Goal: Task Accomplishment & Management: Complete application form

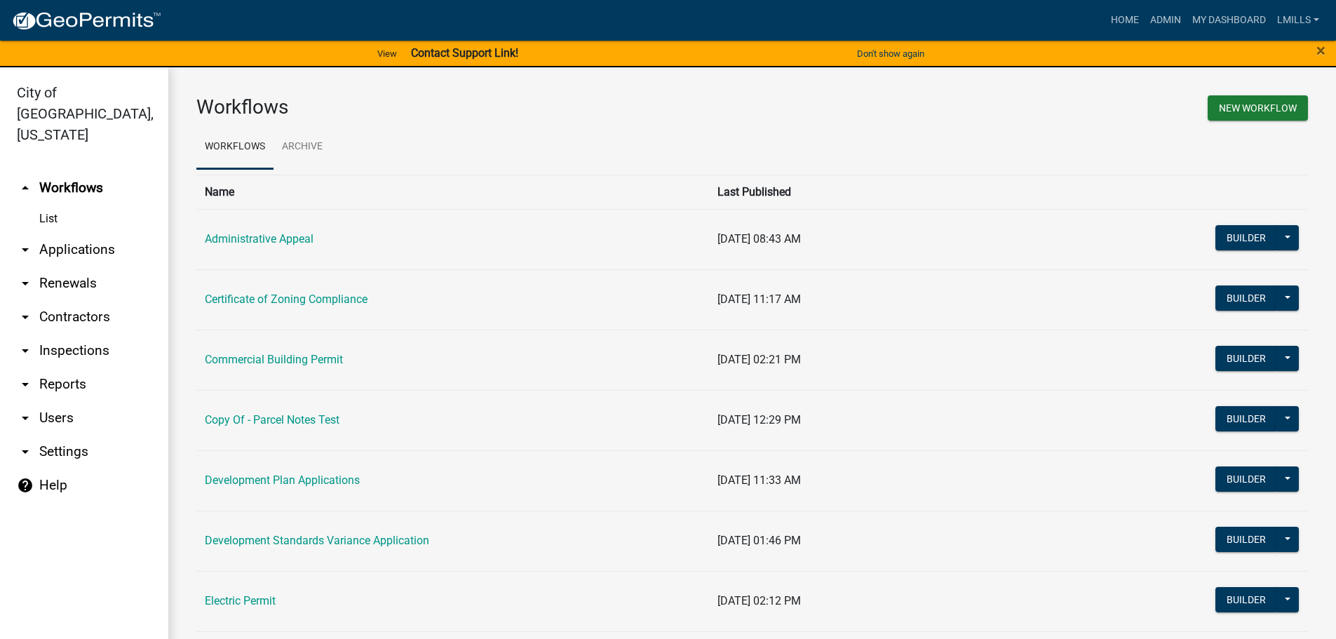
click at [90, 233] on link "arrow_drop_down Applications" at bounding box center [84, 250] width 168 height 34
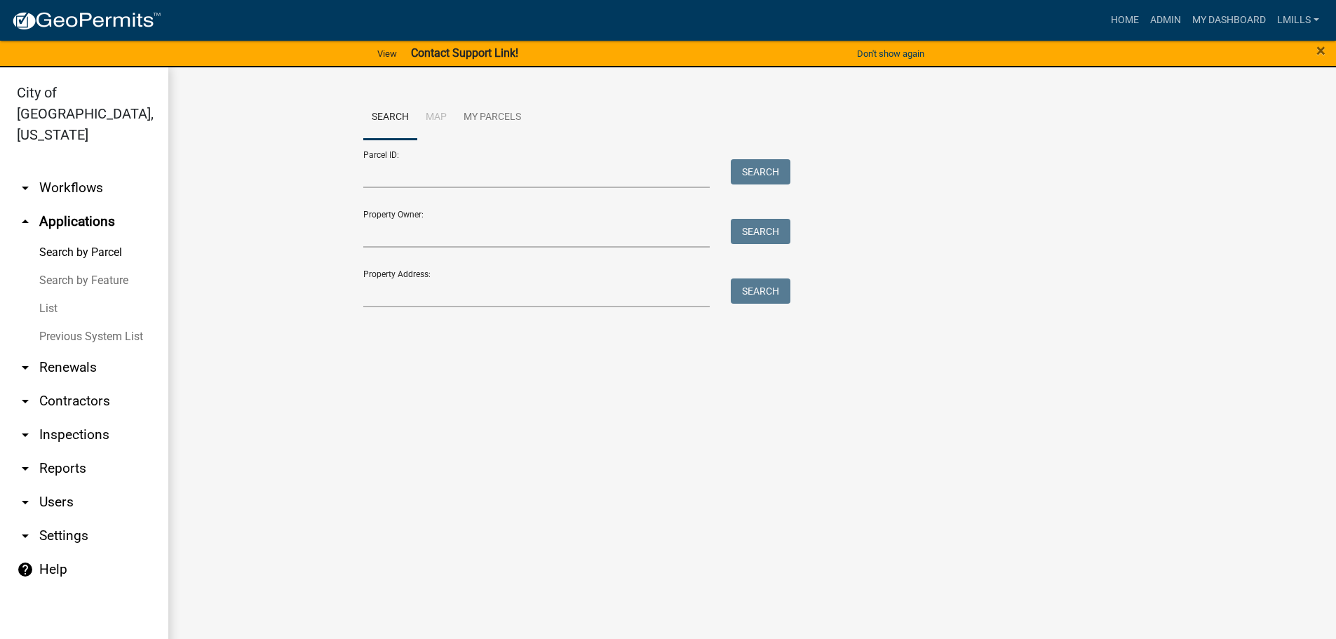
click at [44, 295] on link "List" at bounding box center [84, 309] width 168 height 28
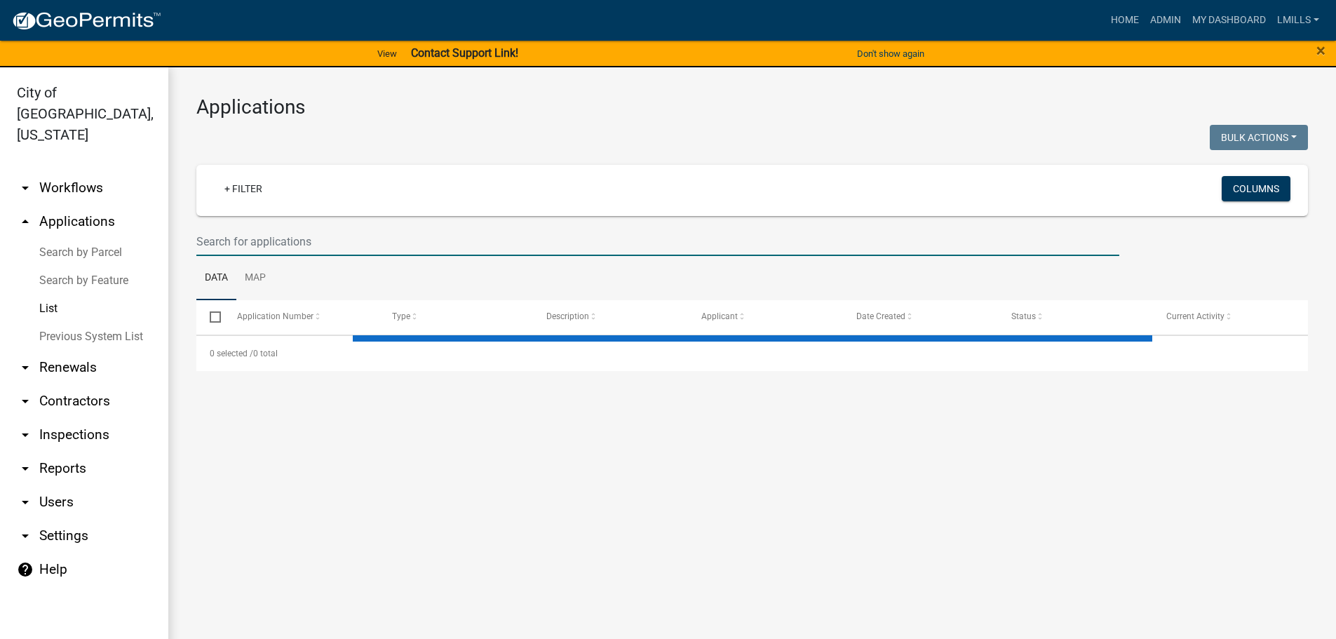
click at [377, 245] on input "text" at bounding box center [657, 241] width 923 height 29
type input "r"
select select "3: 100"
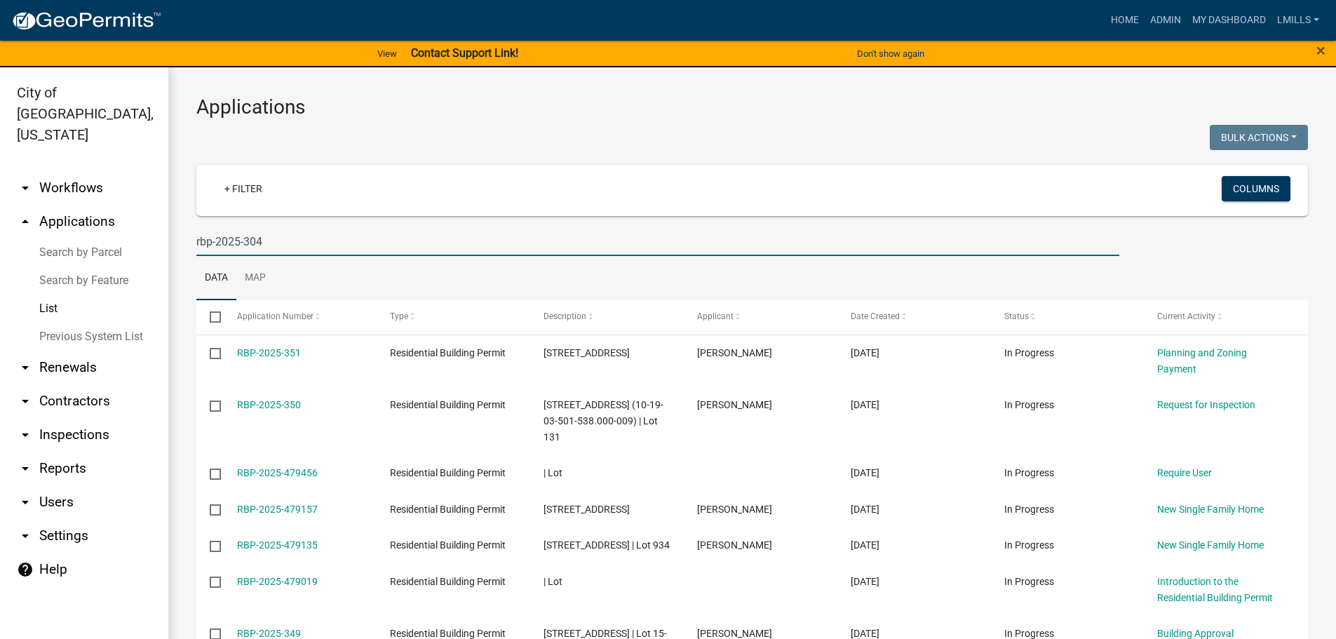
type input "rbp-2025-304"
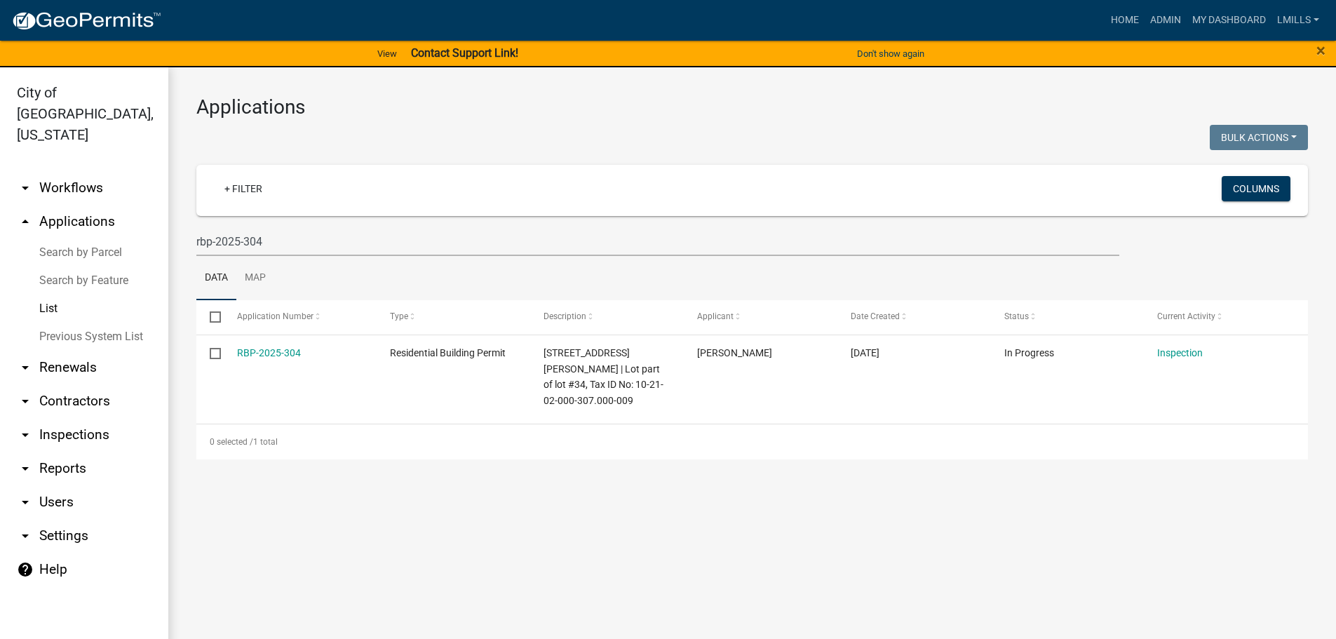
click at [81, 418] on link "arrow_drop_down Inspections" at bounding box center [84, 435] width 168 height 34
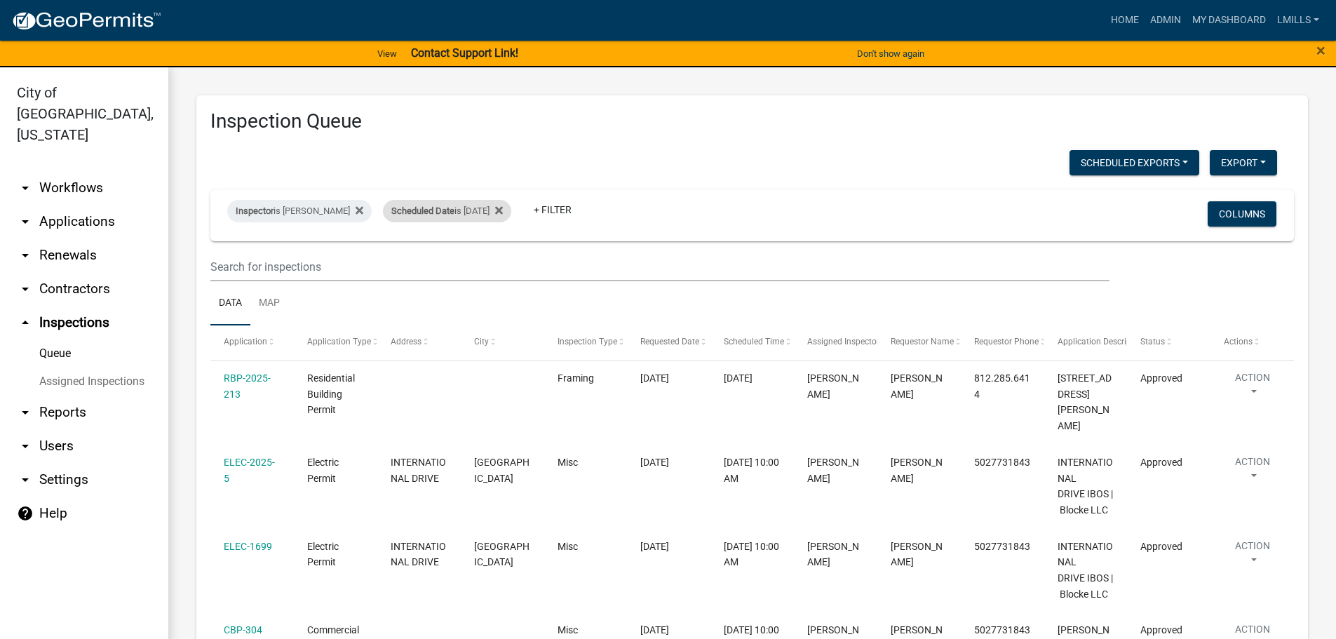
click at [453, 214] on div "Scheduled Date is 09/12/2025" at bounding box center [447, 211] width 128 height 22
click at [479, 260] on input "2025-09-12" at bounding box center [438, 263] width 98 height 29
type input "2025-09-17"
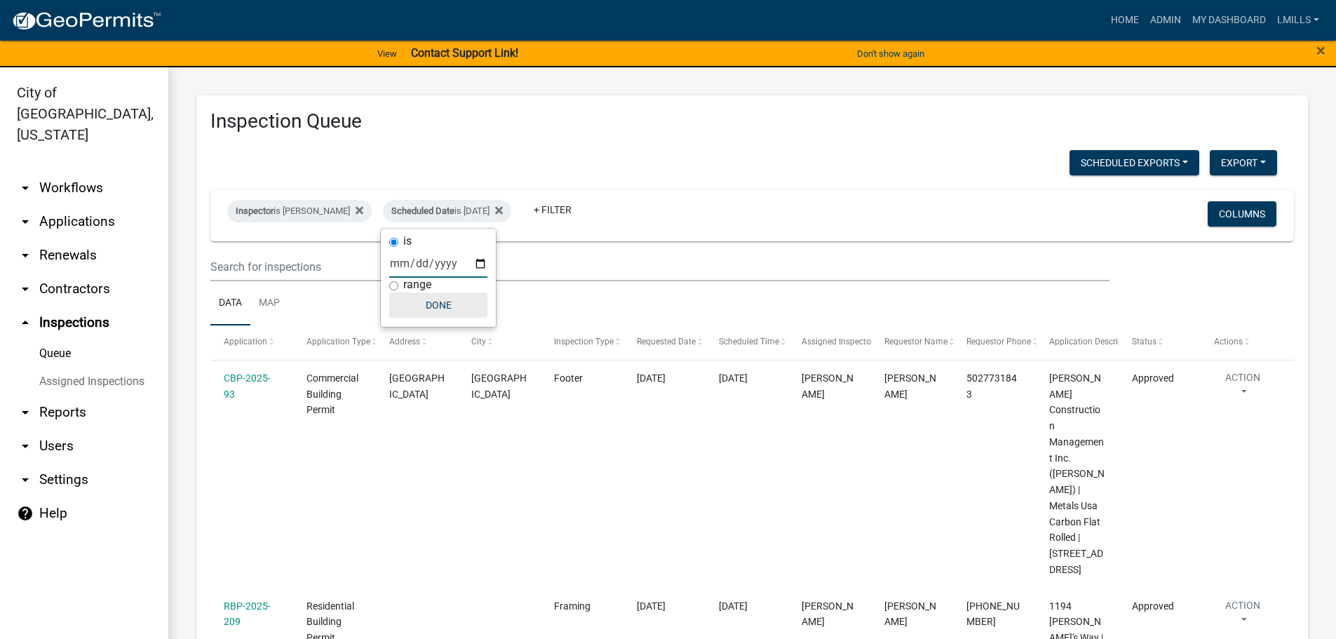
click at [434, 306] on button "Done" at bounding box center [438, 305] width 98 height 25
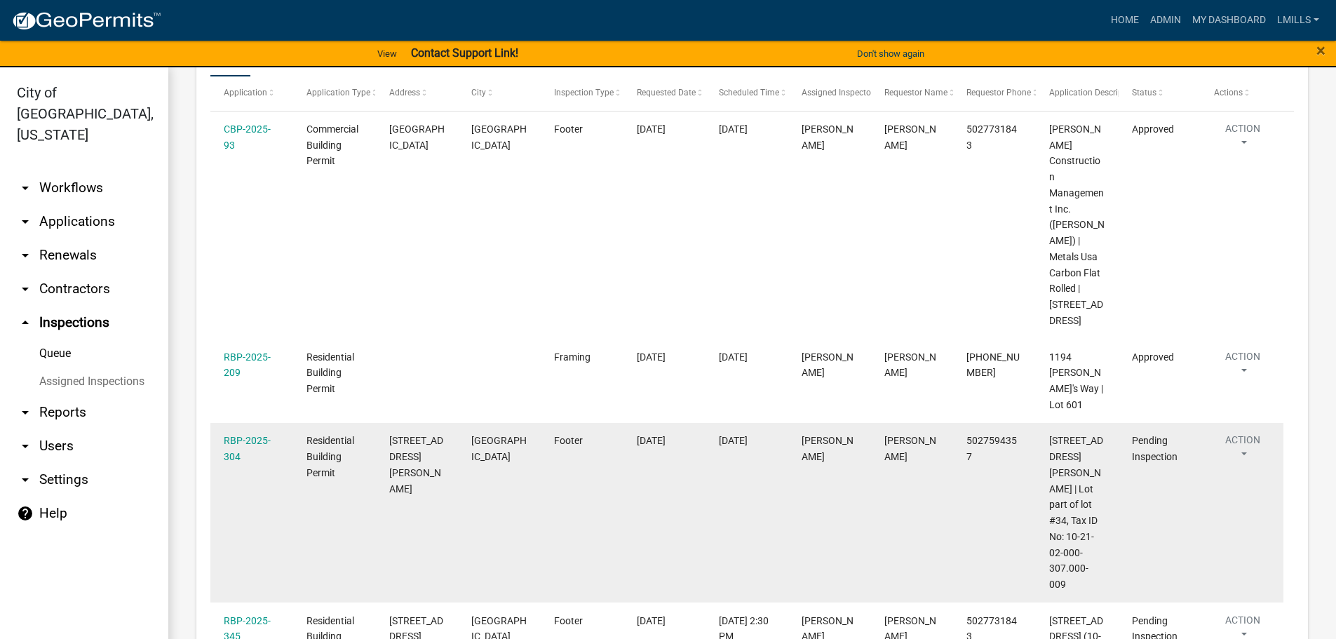
scroll to position [140, 0]
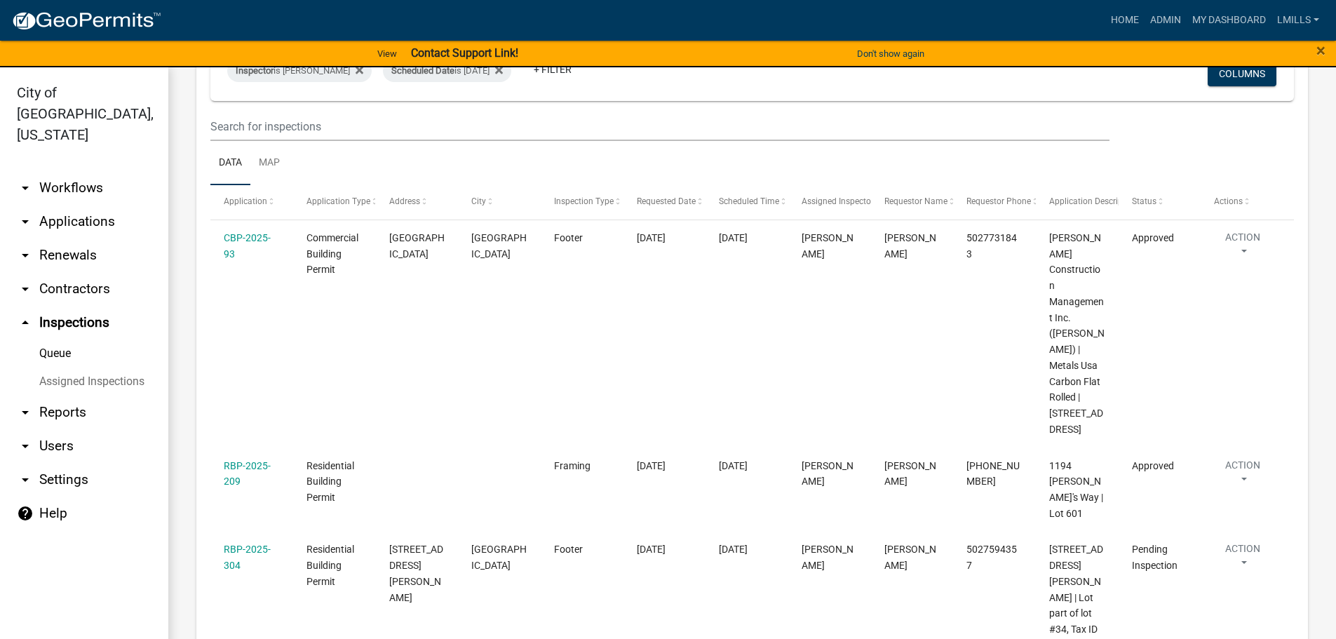
click at [86, 205] on link "arrow_drop_down Applications" at bounding box center [84, 222] width 168 height 34
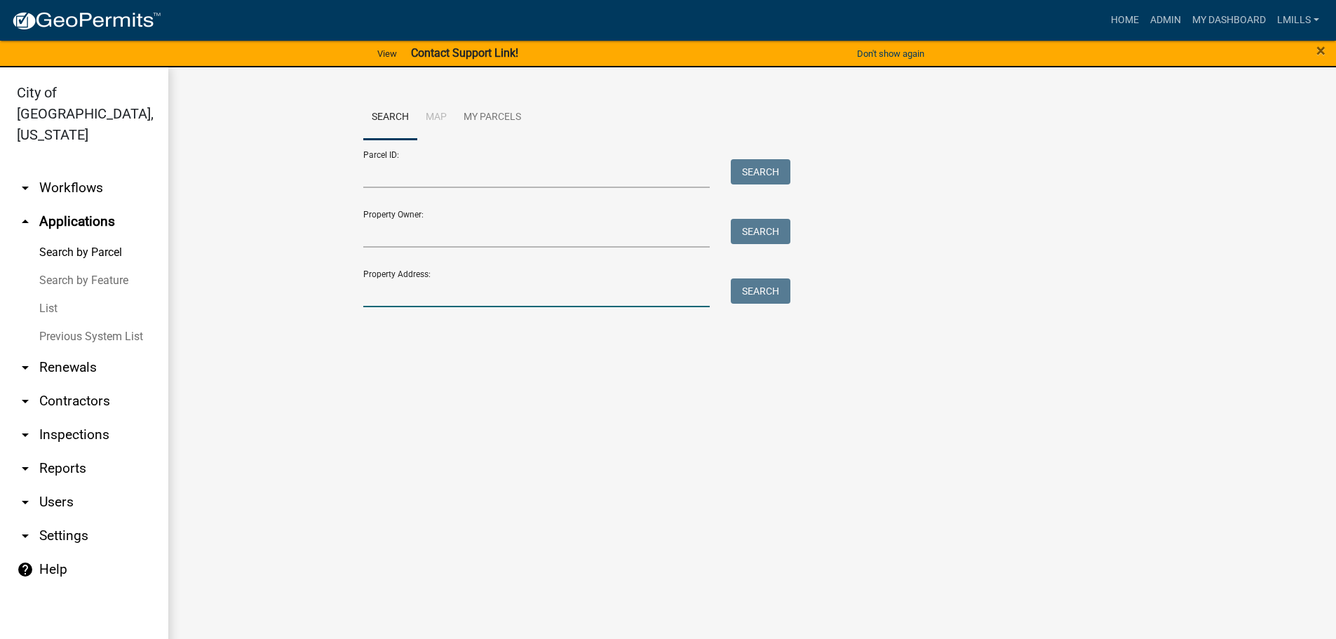
click at [449, 290] on input "Property Address:" at bounding box center [536, 293] width 347 height 29
type input "740 Mechanic"
click at [779, 295] on button "Search" at bounding box center [761, 291] width 60 height 25
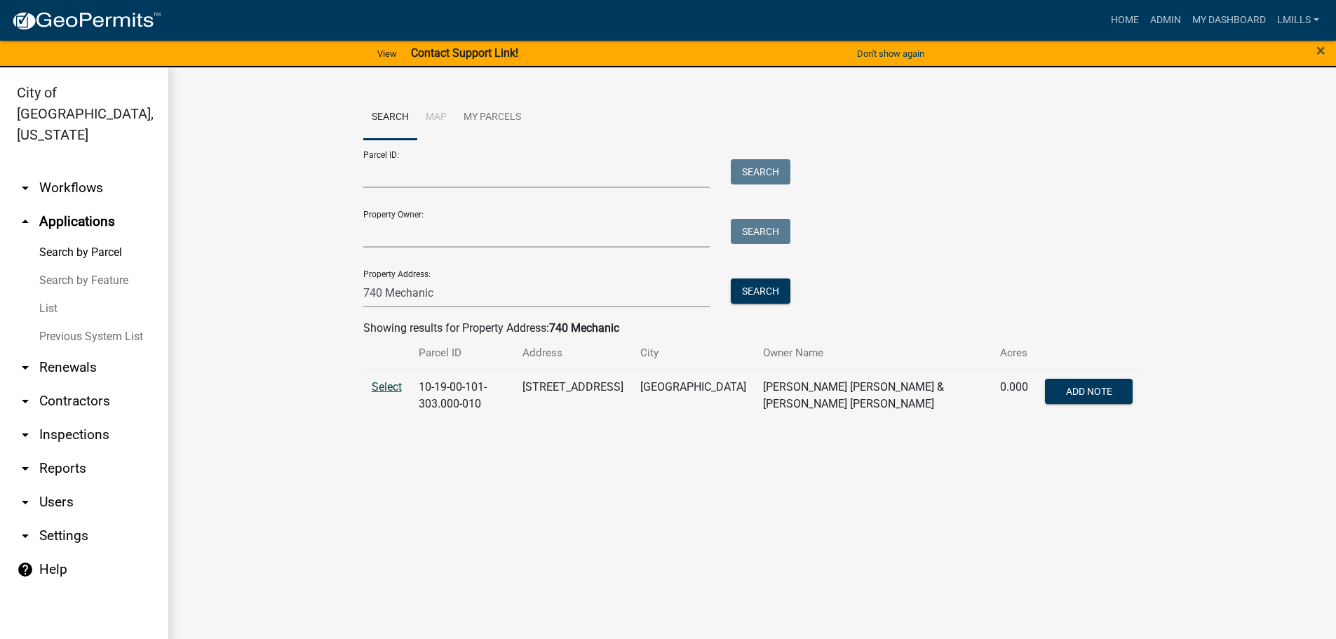
click at [385, 389] on span "Select" at bounding box center [387, 386] width 30 height 13
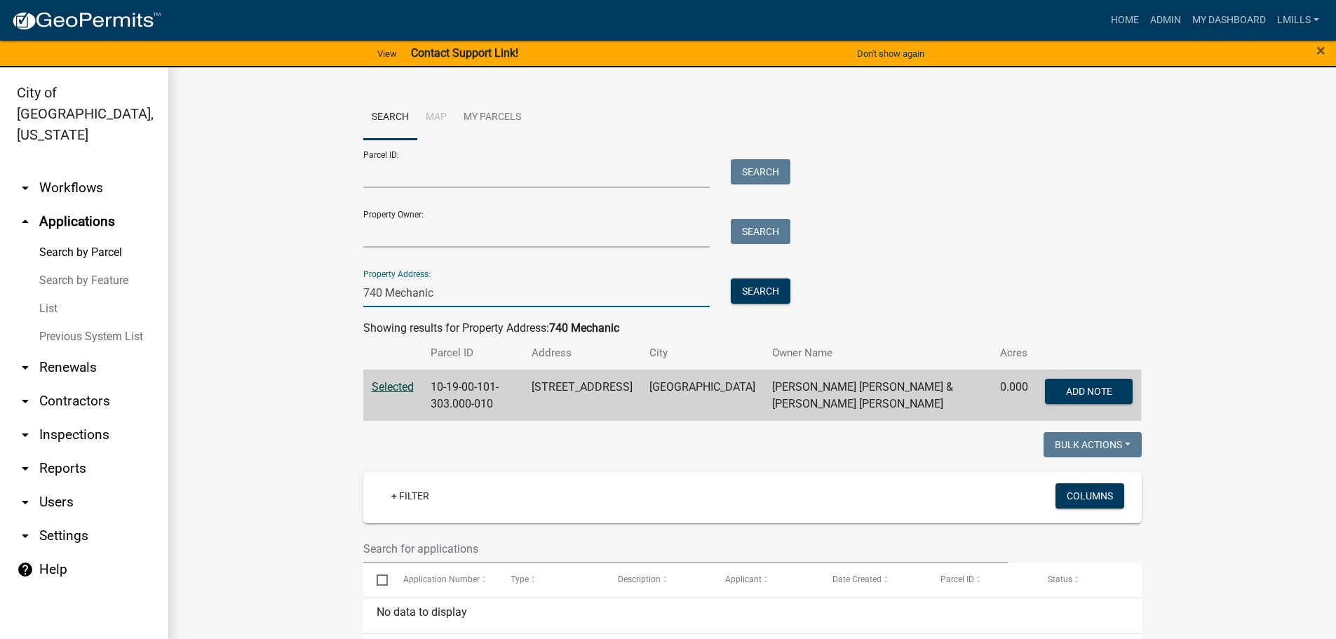
drag, startPoint x: 419, startPoint y: 290, endPoint x: 315, endPoint y: 290, distance: 103.8
click at [315, 290] on wm-workflow-application-search-view "Search Map My Parcels Parcel ID: Search Property Owner: Search Property Address…" at bounding box center [752, 510] width 1112 height 831
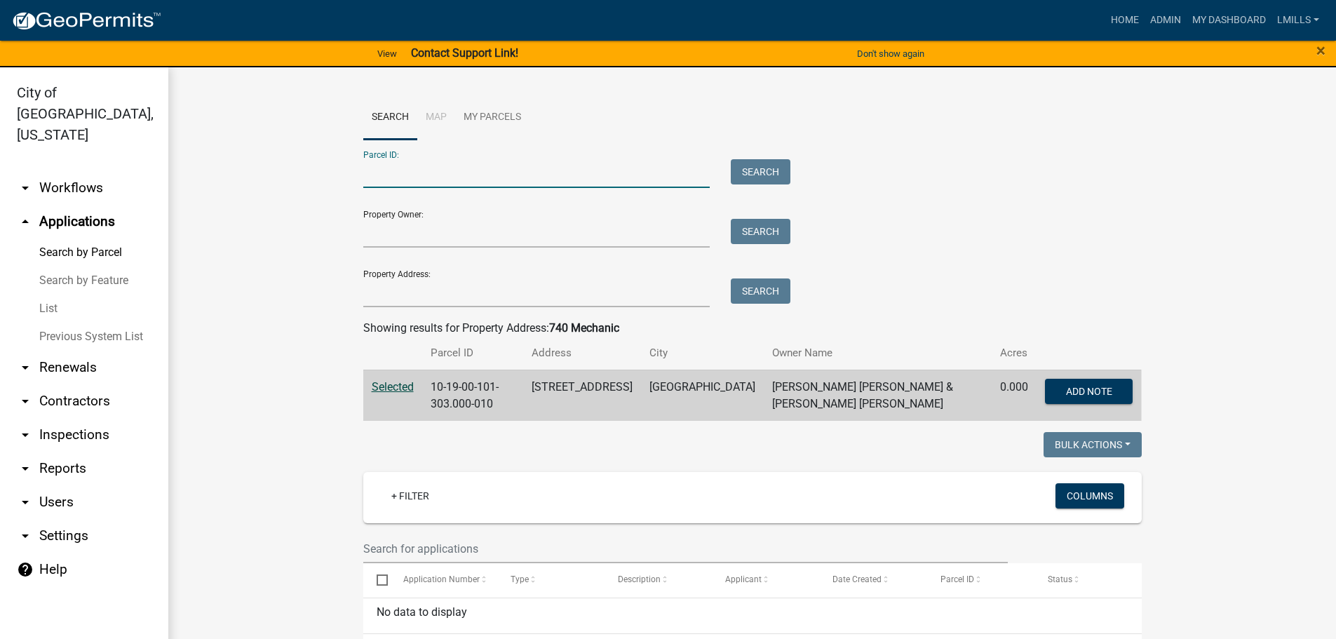
paste input "10-21-02-000-307.000-009"
click at [376, 171] on input "10-21-02-000-307.000-009" at bounding box center [536, 173] width 347 height 29
type input "10-21-02-000-307.000-009"
click at [775, 176] on button "Search" at bounding box center [761, 171] width 60 height 25
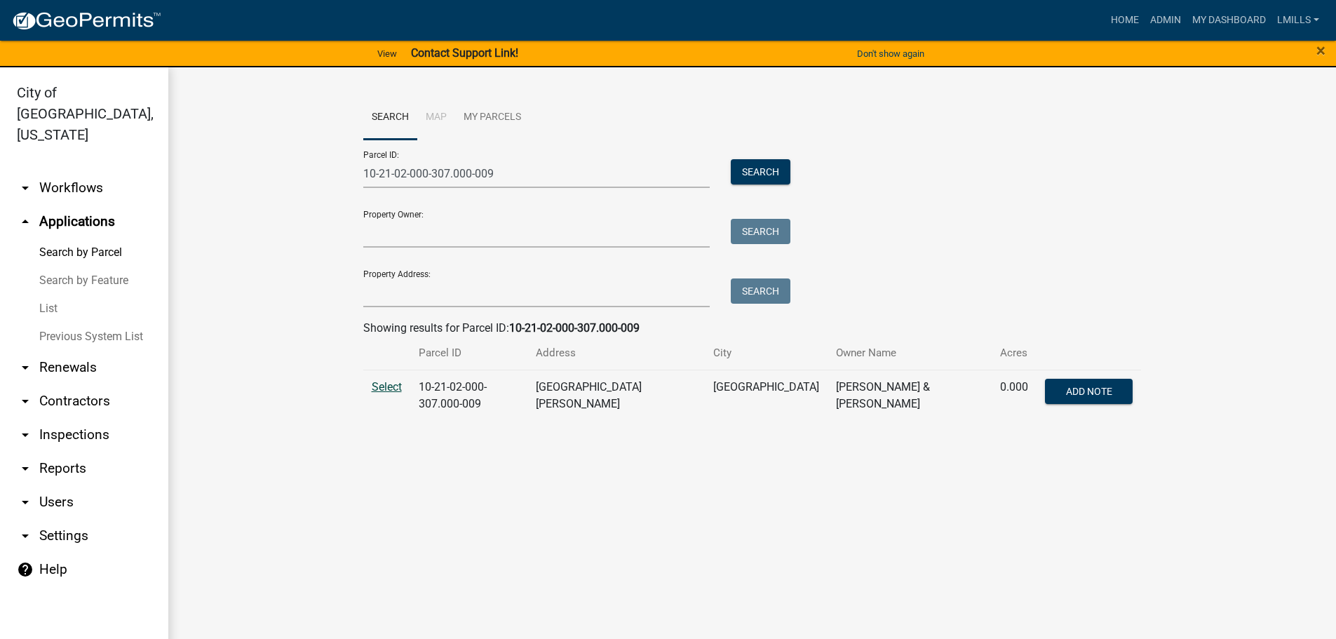
click at [378, 389] on span "Select" at bounding box center [387, 386] width 30 height 13
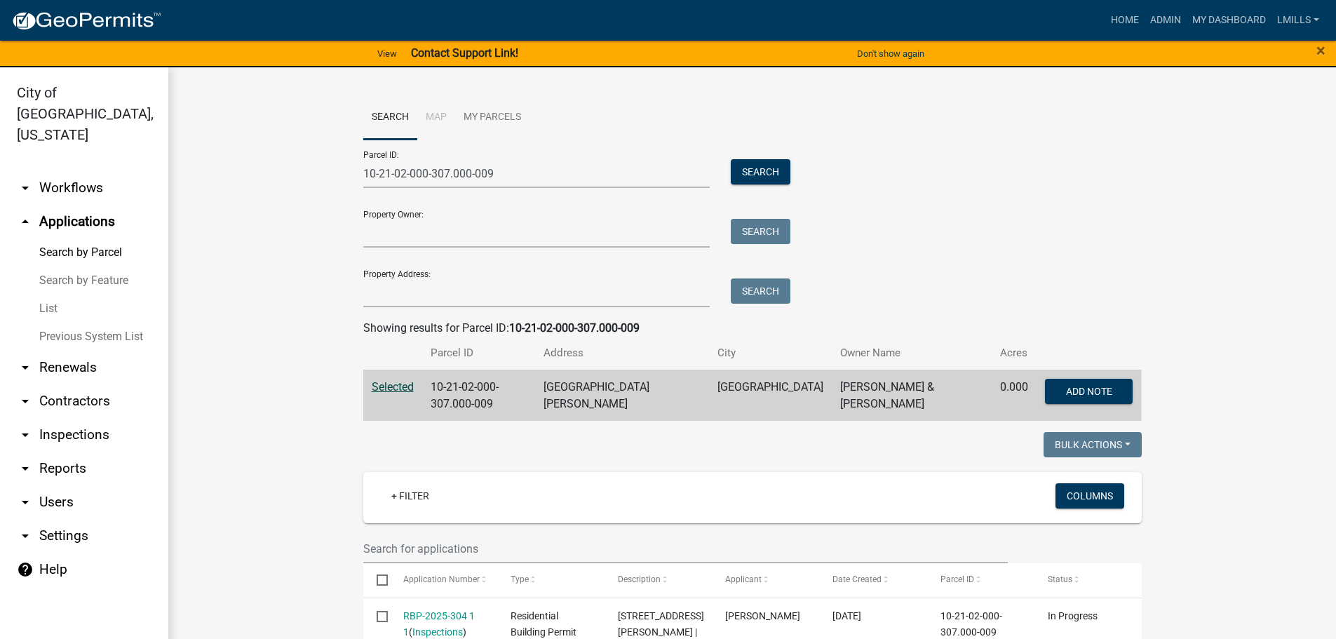
click at [74, 418] on link "arrow_drop_down Inspections" at bounding box center [84, 435] width 168 height 34
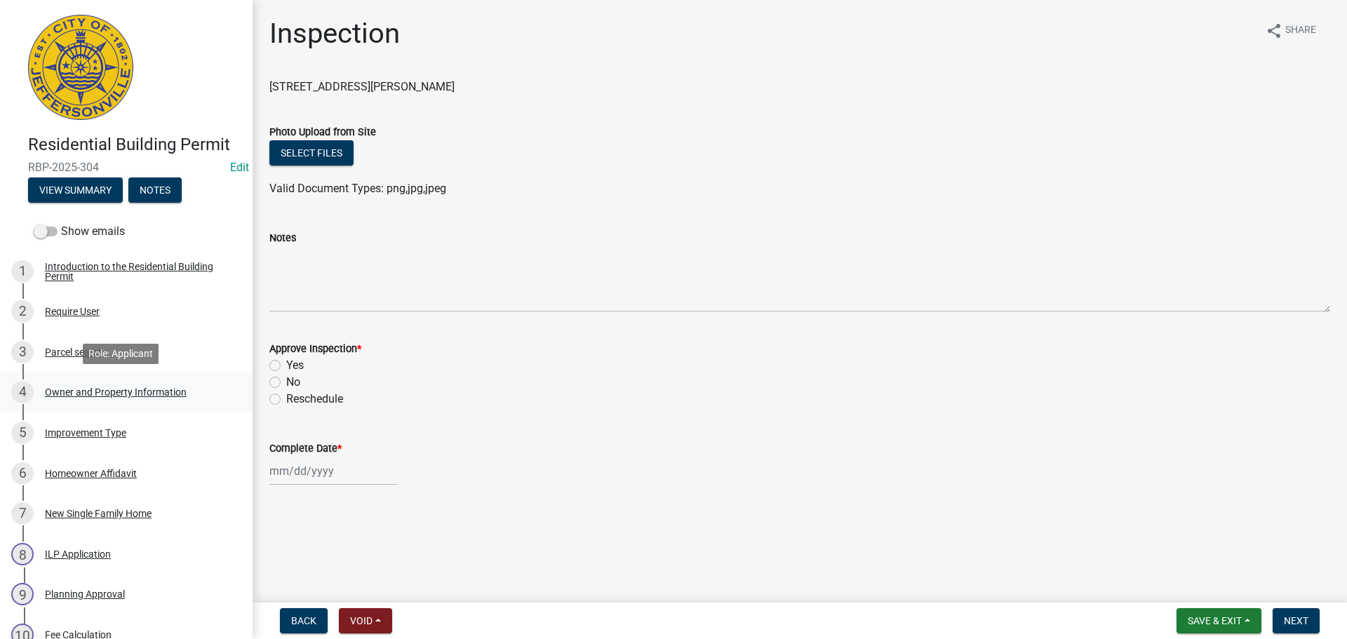
click at [93, 395] on div "Owner and Property Information" at bounding box center [116, 392] width 142 height 10
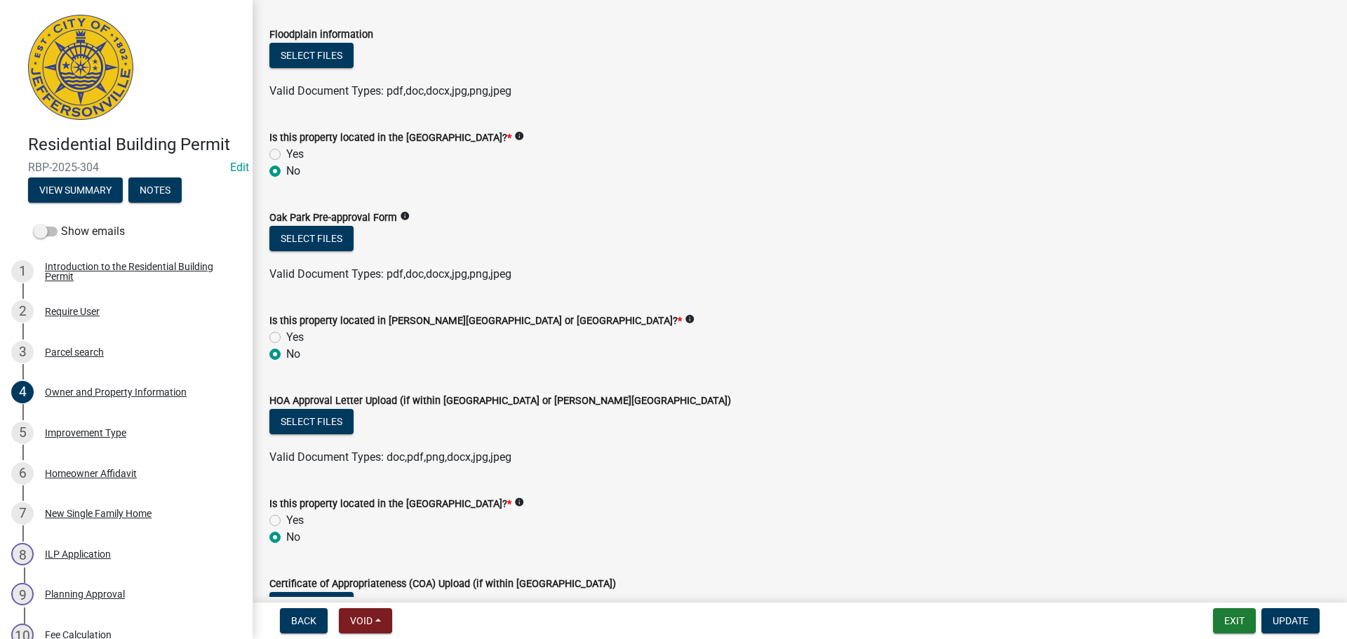
scroll to position [1052, 0]
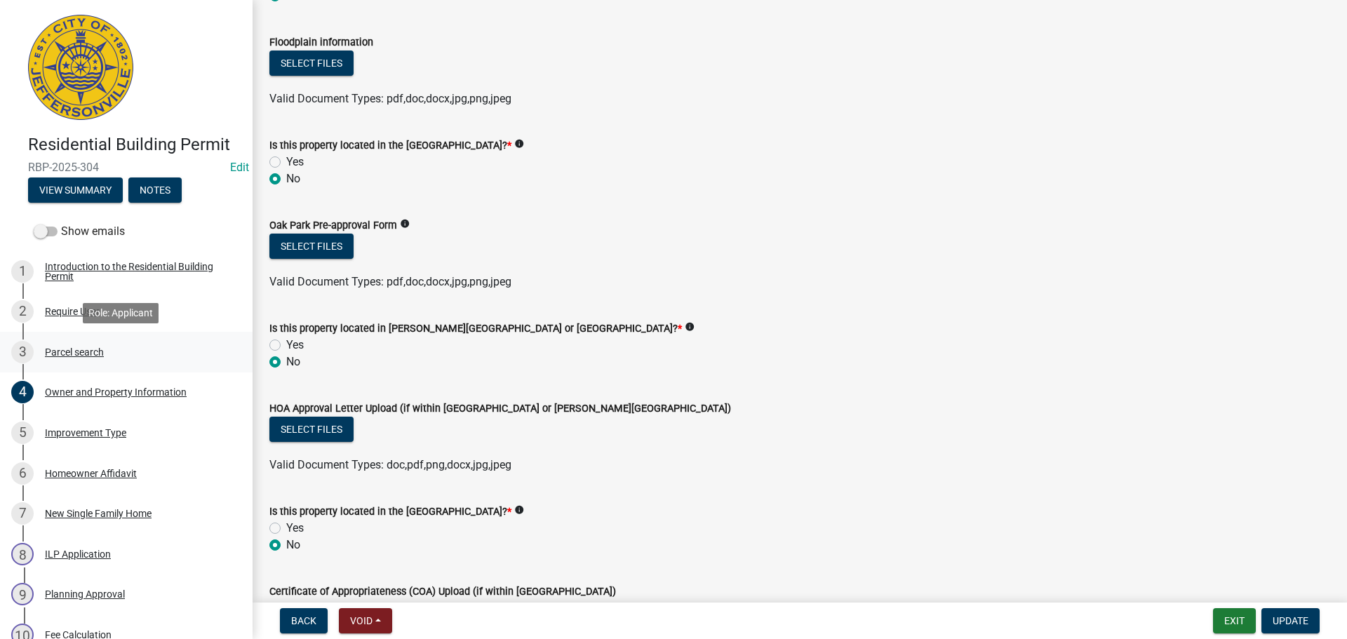
click at [65, 352] on div "Parcel search" at bounding box center [74, 352] width 59 height 10
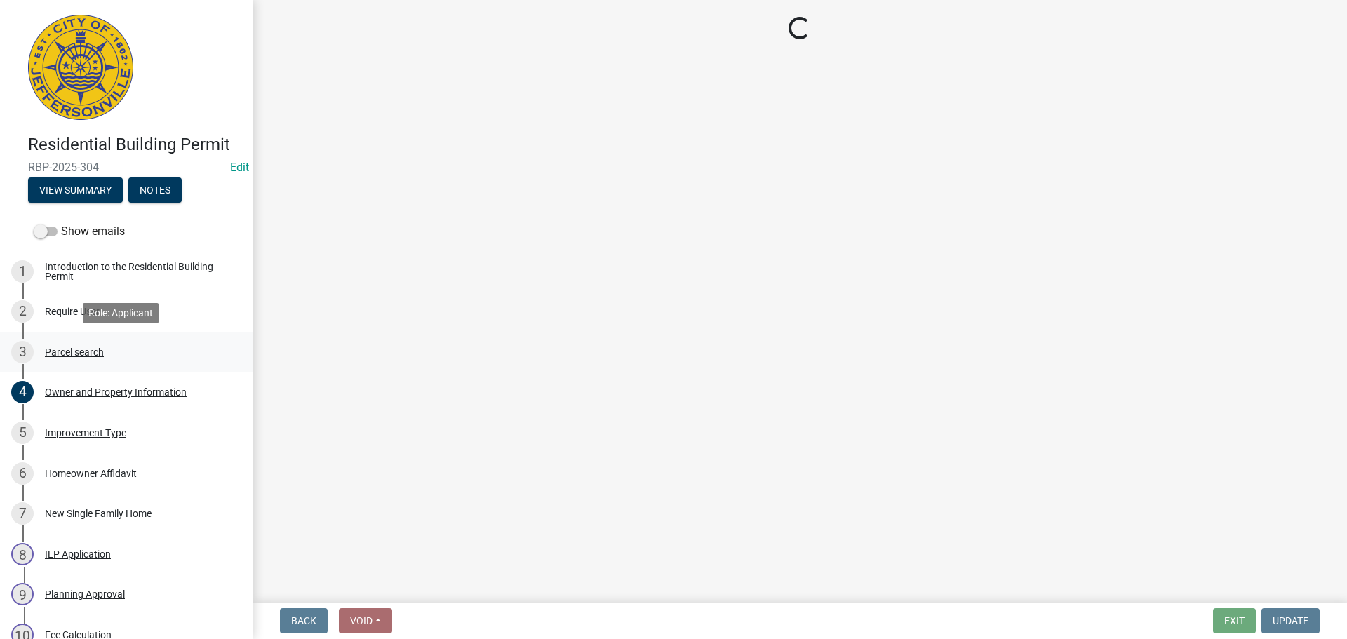
scroll to position [0, 0]
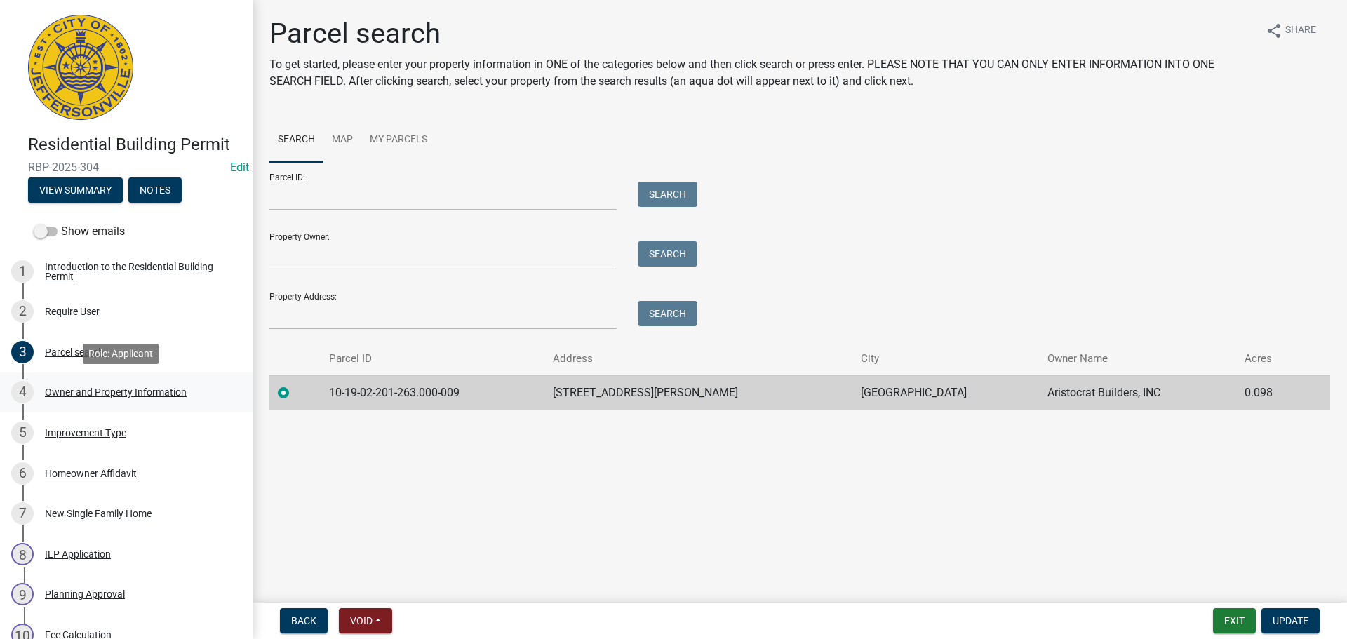
click at [98, 391] on div "Owner and Property Information" at bounding box center [116, 392] width 142 height 10
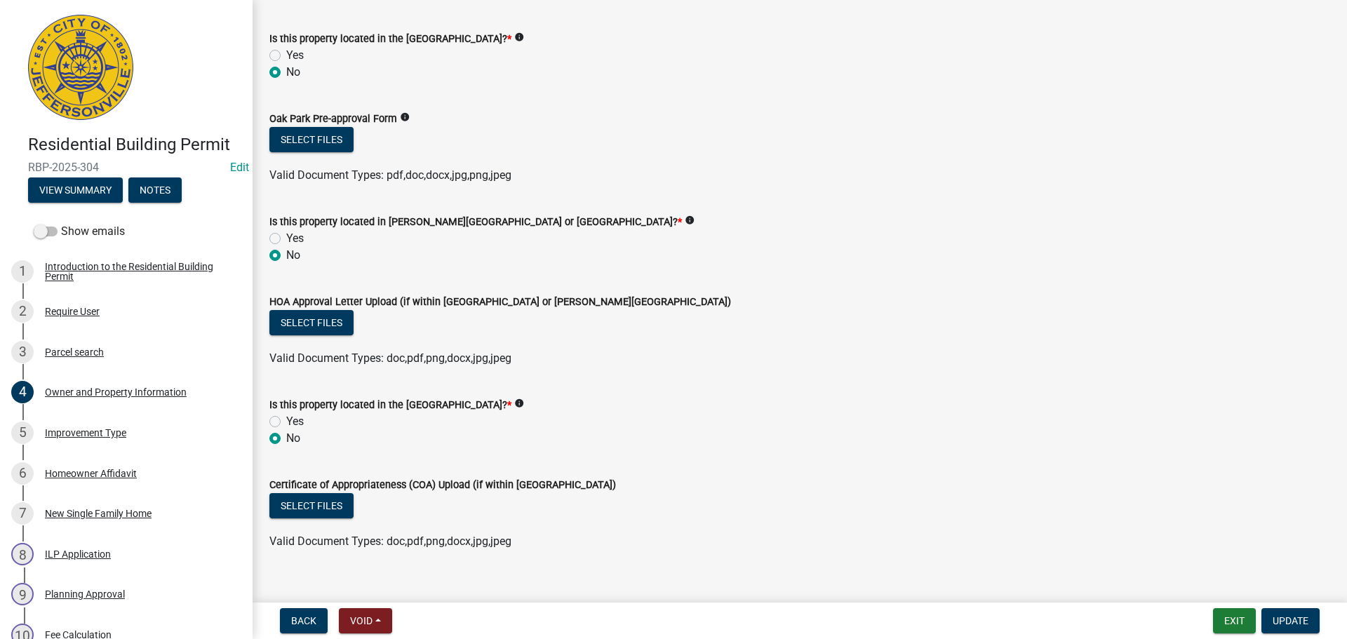
scroll to position [1179, 0]
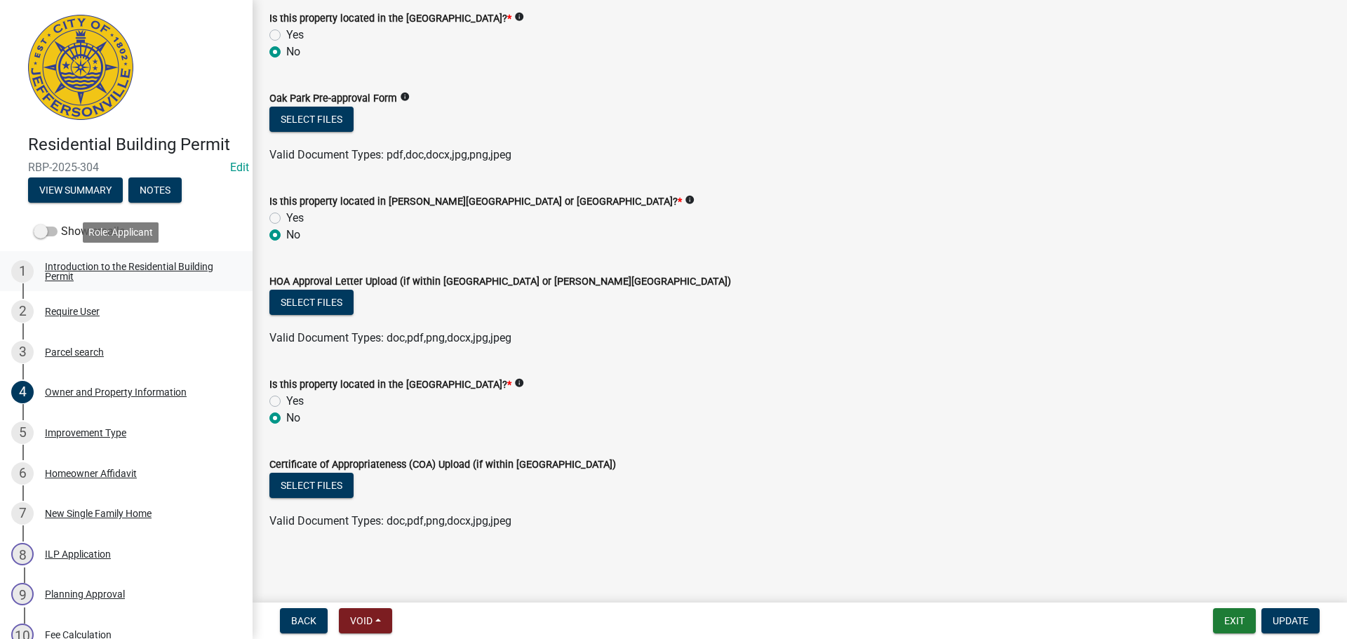
click at [160, 268] on div "Introduction to the Residential Building Permit" at bounding box center [137, 272] width 185 height 20
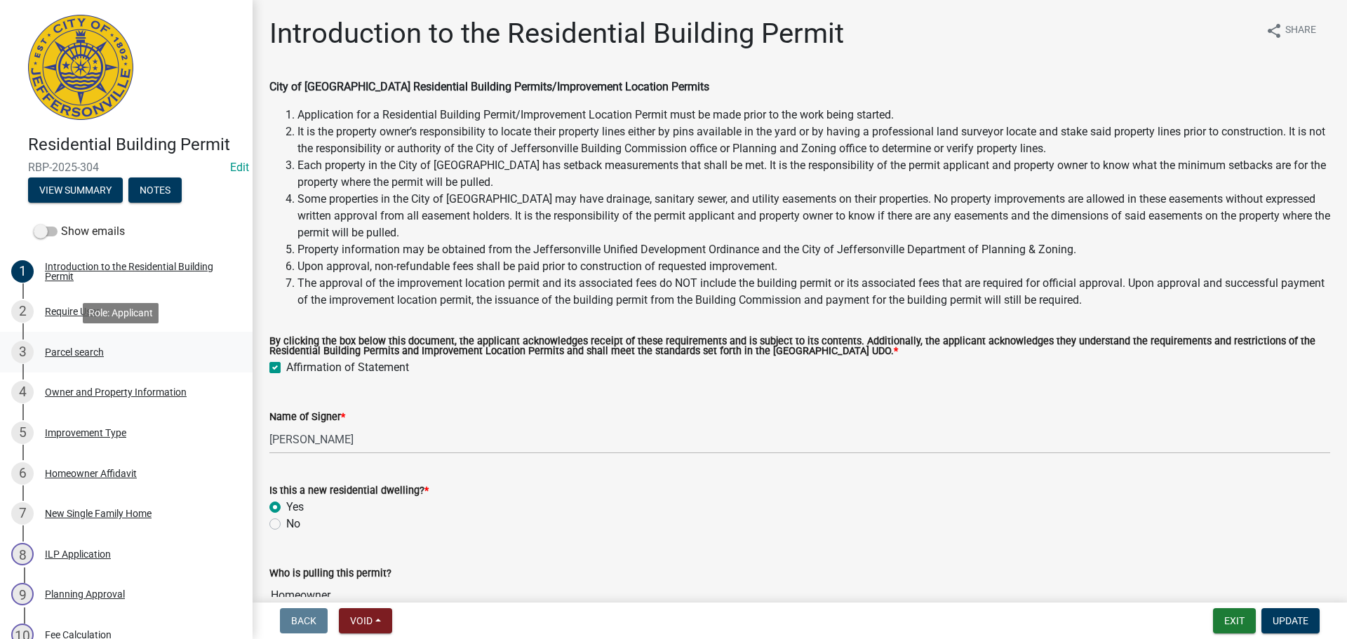
click at [84, 354] on div "Parcel search" at bounding box center [74, 352] width 59 height 10
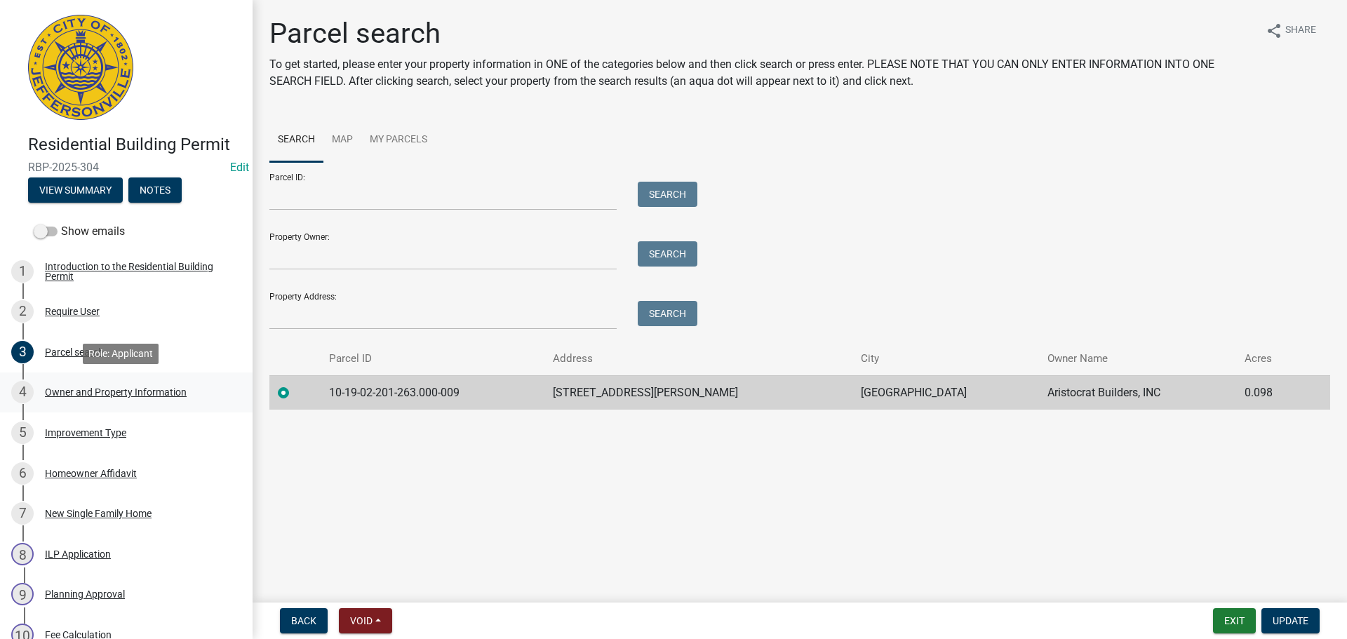
click at [69, 390] on div "Owner and Property Information" at bounding box center [116, 392] width 142 height 10
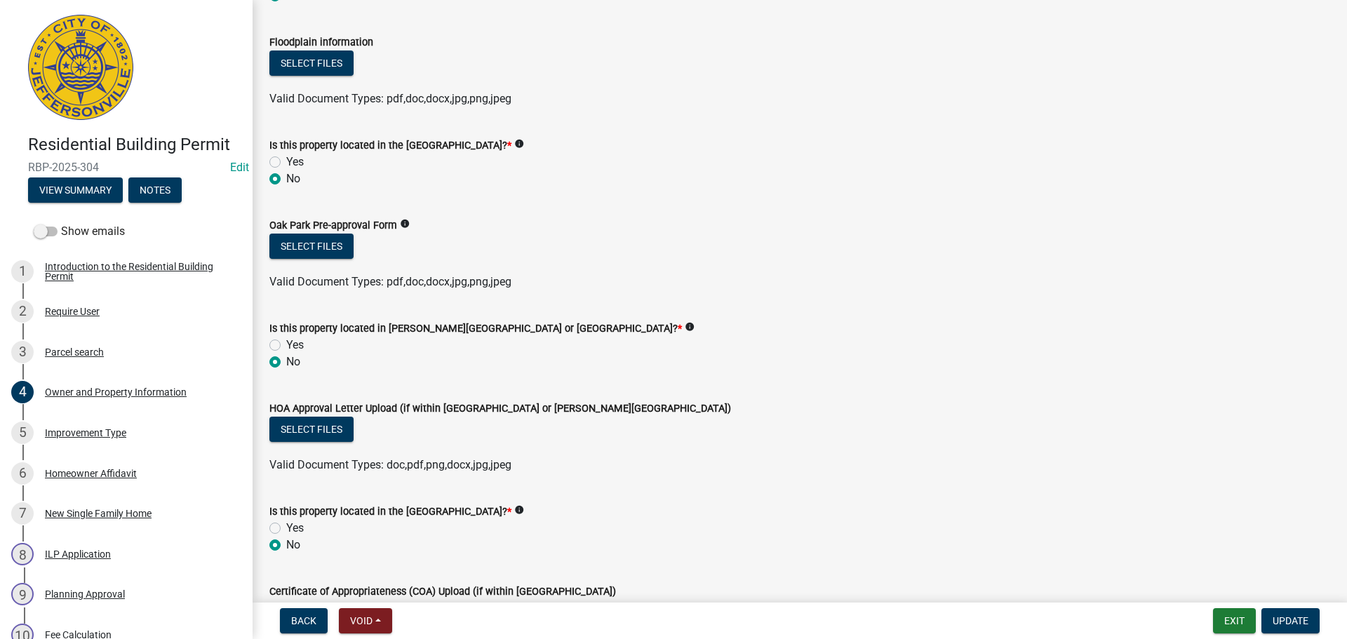
scroll to position [1179, 0]
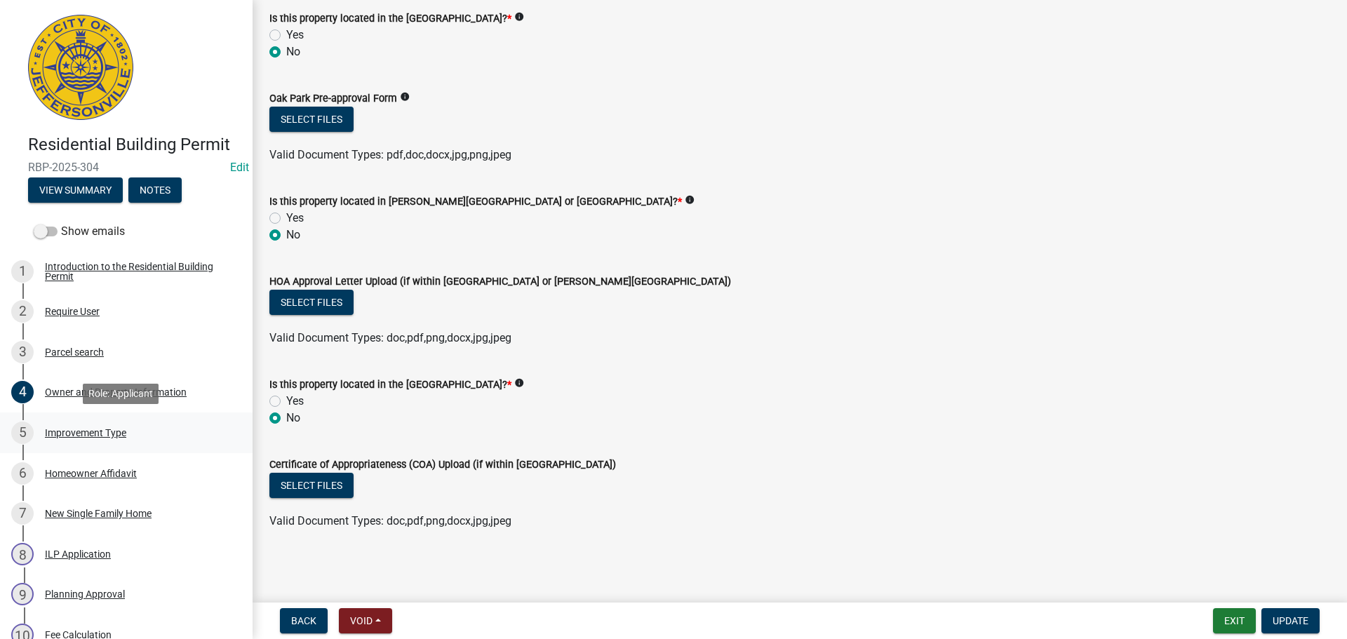
click at [73, 434] on div "Improvement Type" at bounding box center [85, 433] width 81 height 10
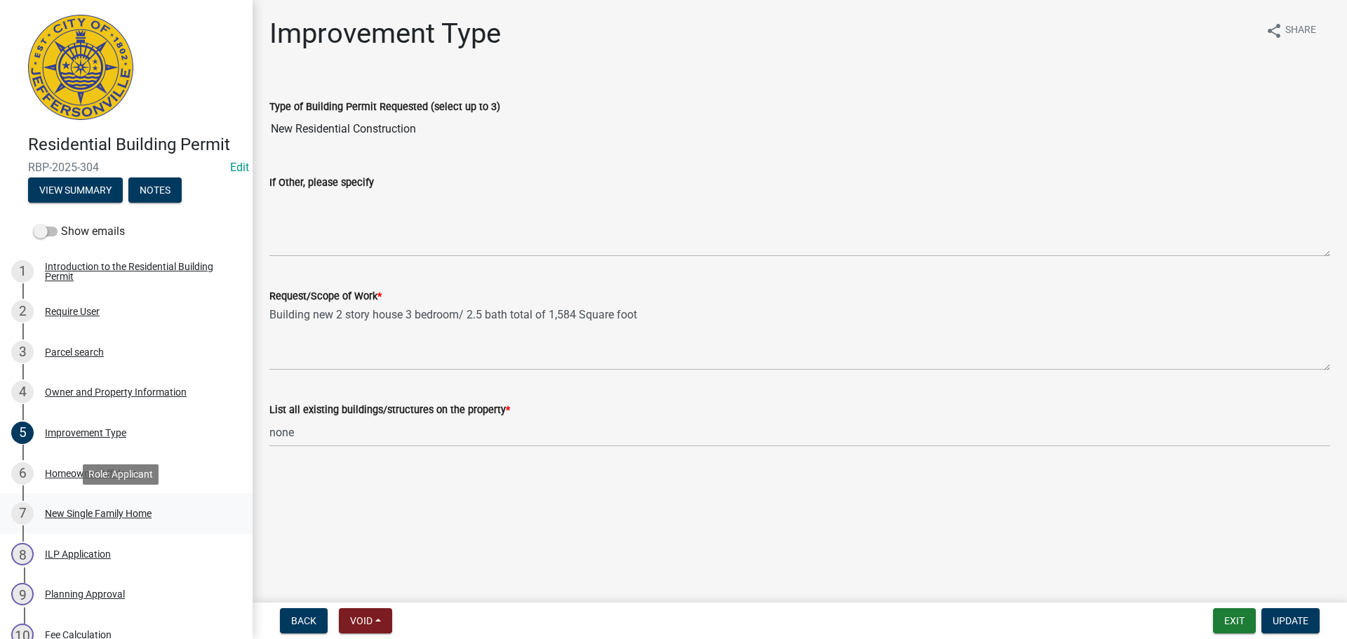
click at [104, 513] on div "New Single Family Home" at bounding box center [98, 514] width 107 height 10
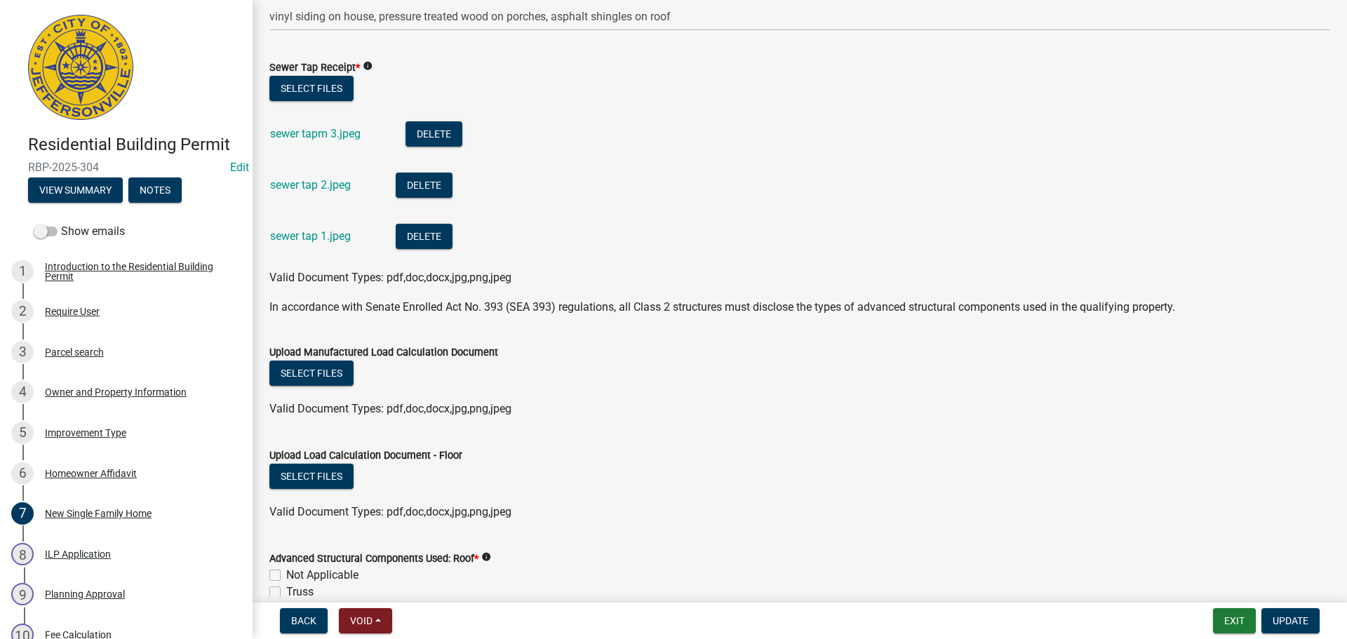
scroll to position [982, 0]
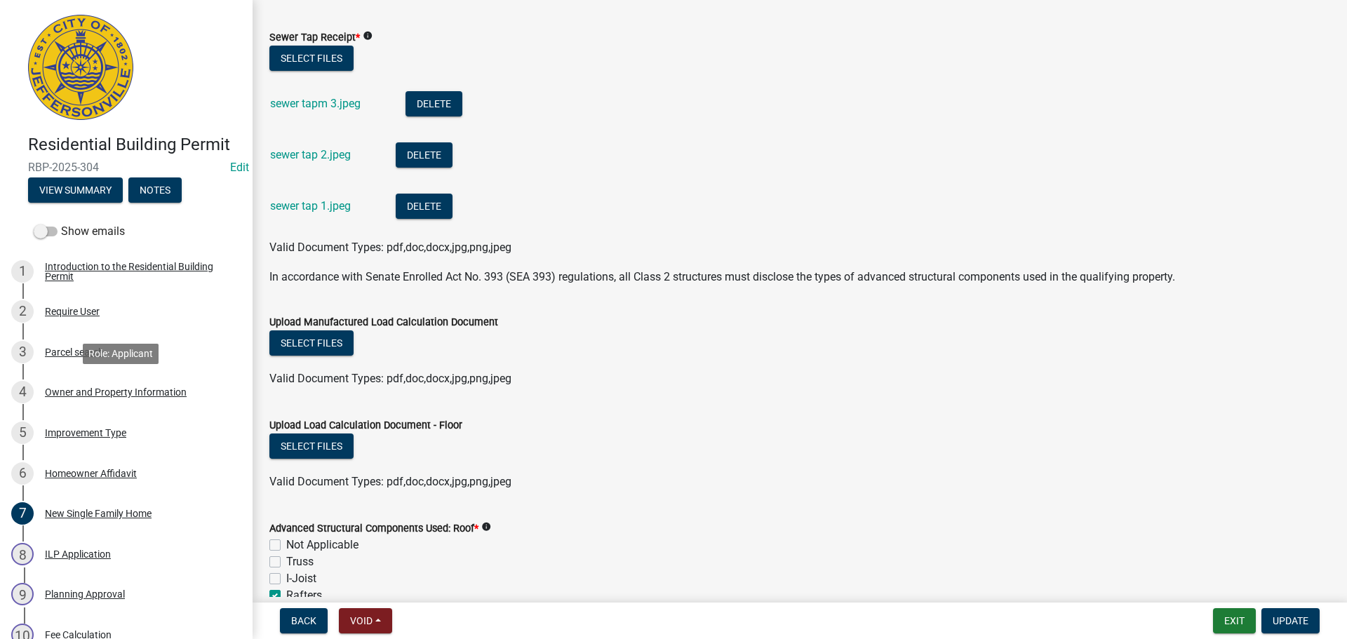
click at [146, 387] on div "Owner and Property Information" at bounding box center [116, 392] width 142 height 10
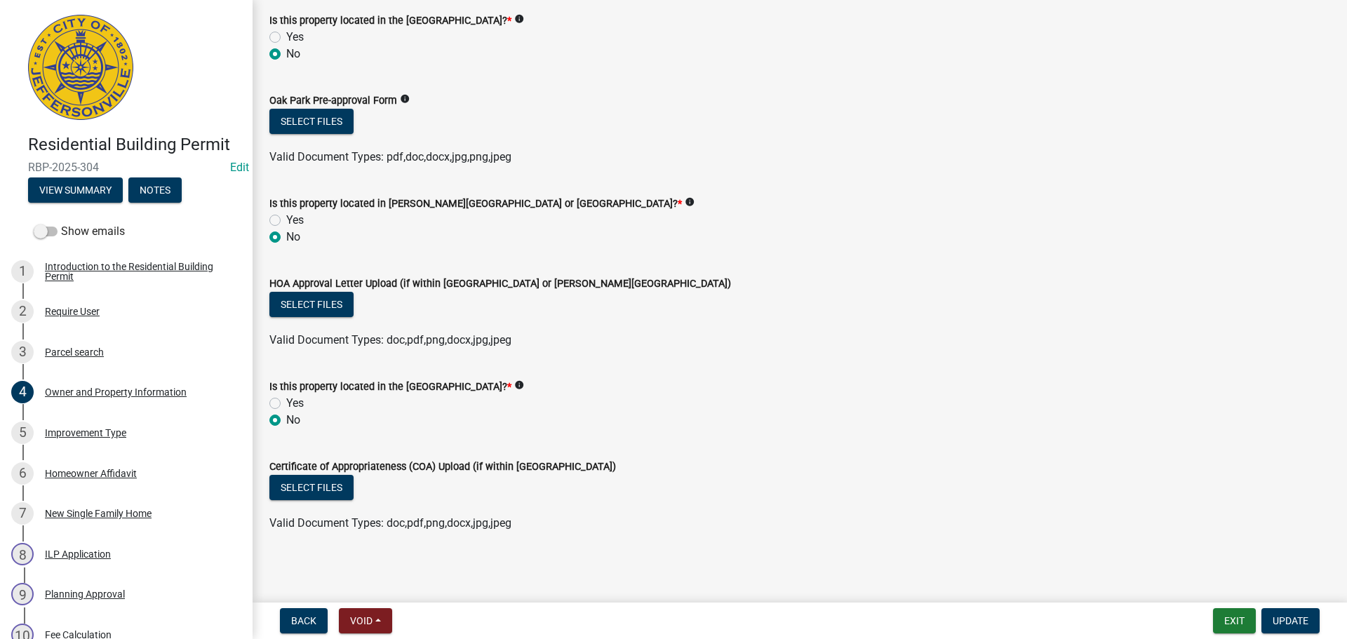
scroll to position [1179, 0]
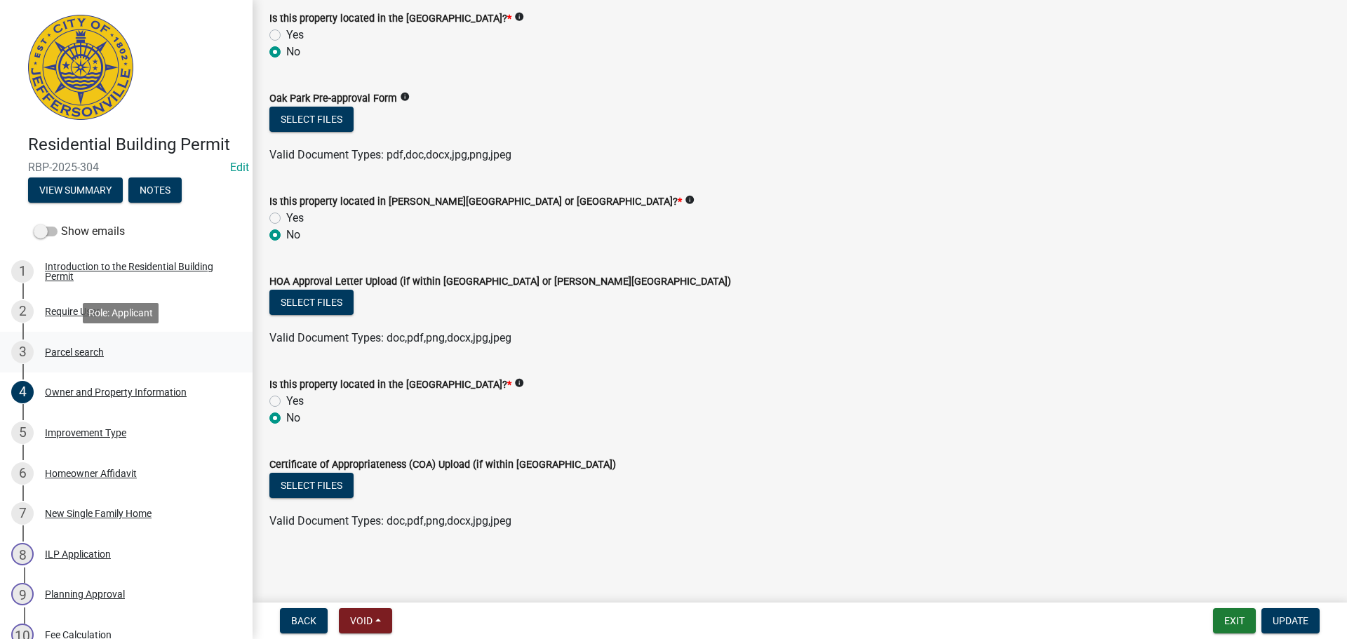
click at [81, 348] on div "Parcel search" at bounding box center [74, 352] width 59 height 10
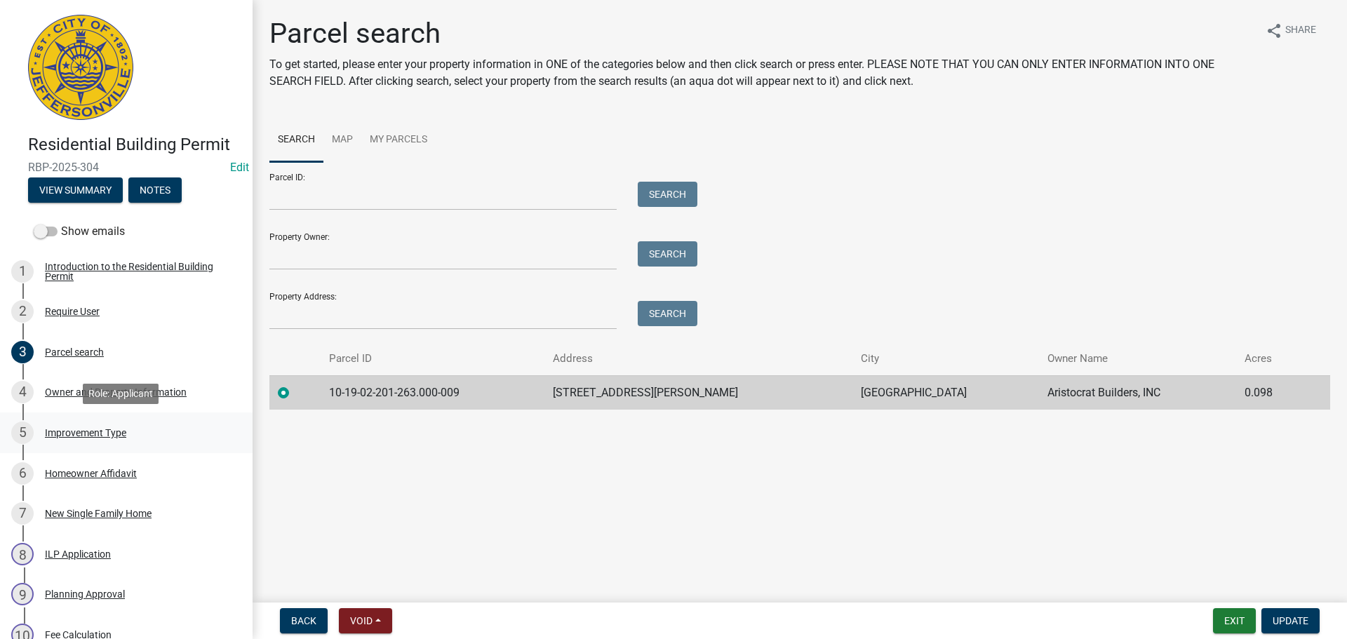
click at [93, 431] on div "Improvement Type" at bounding box center [85, 433] width 81 height 10
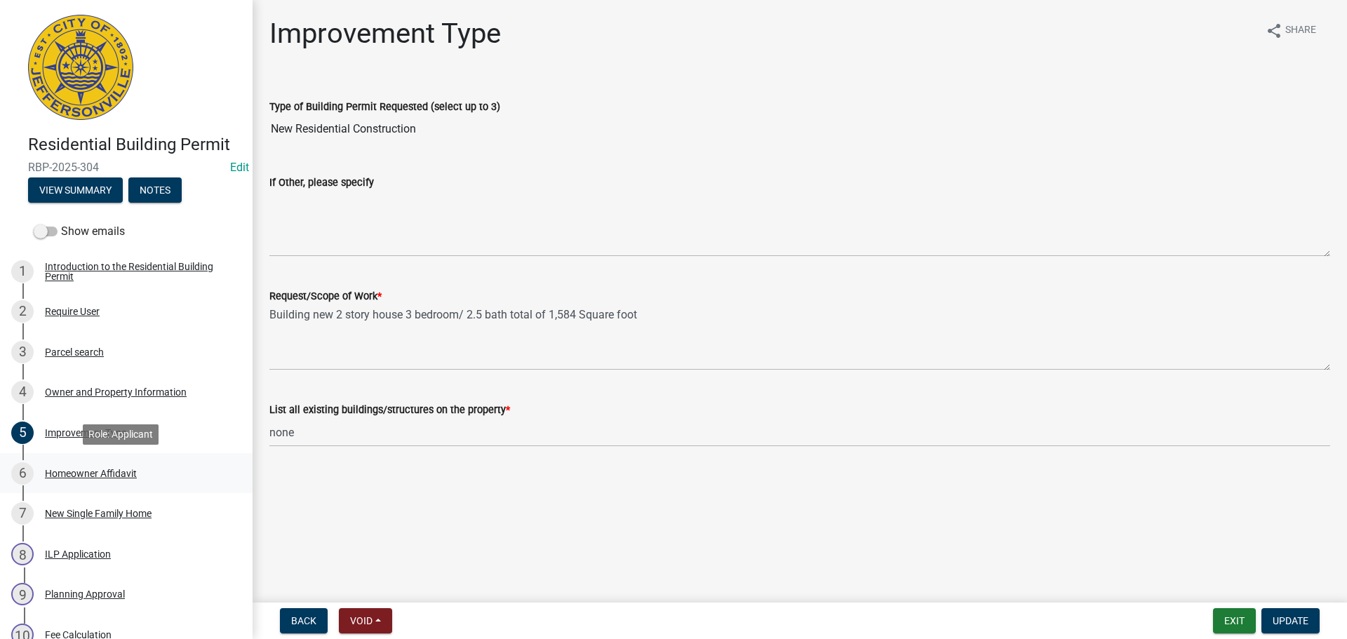
click at [81, 469] on div "Homeowner Affidavit" at bounding box center [91, 474] width 92 height 10
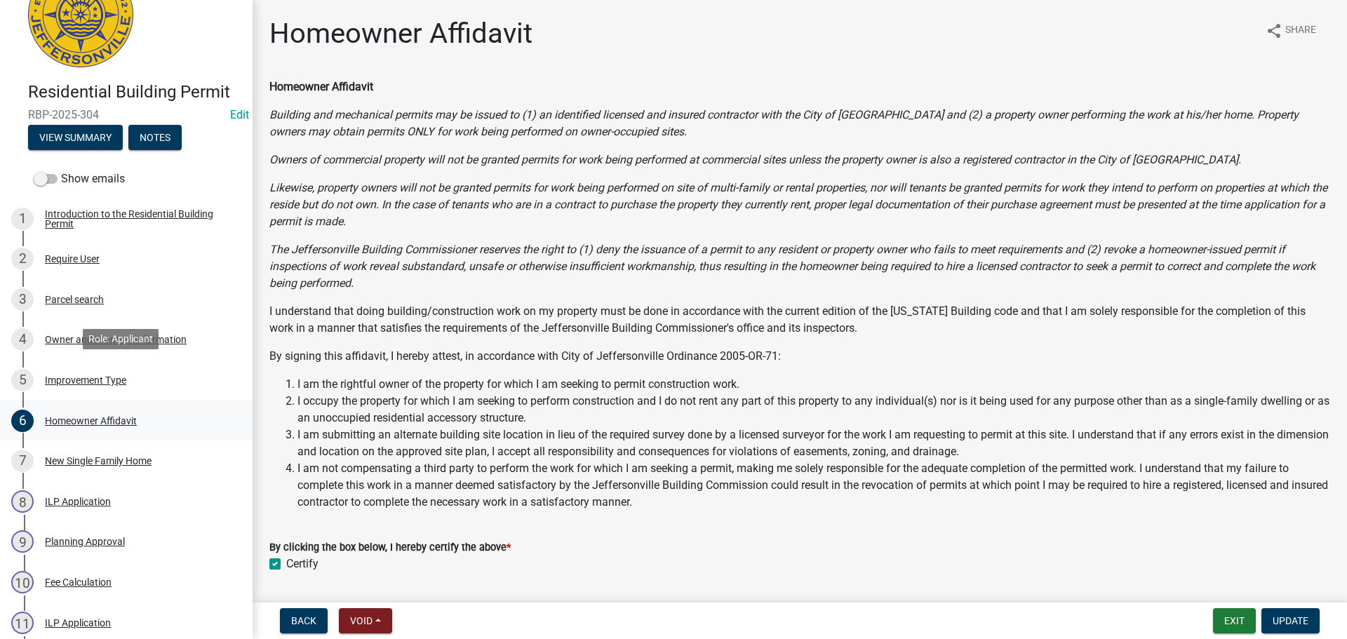
scroll to position [140, 0]
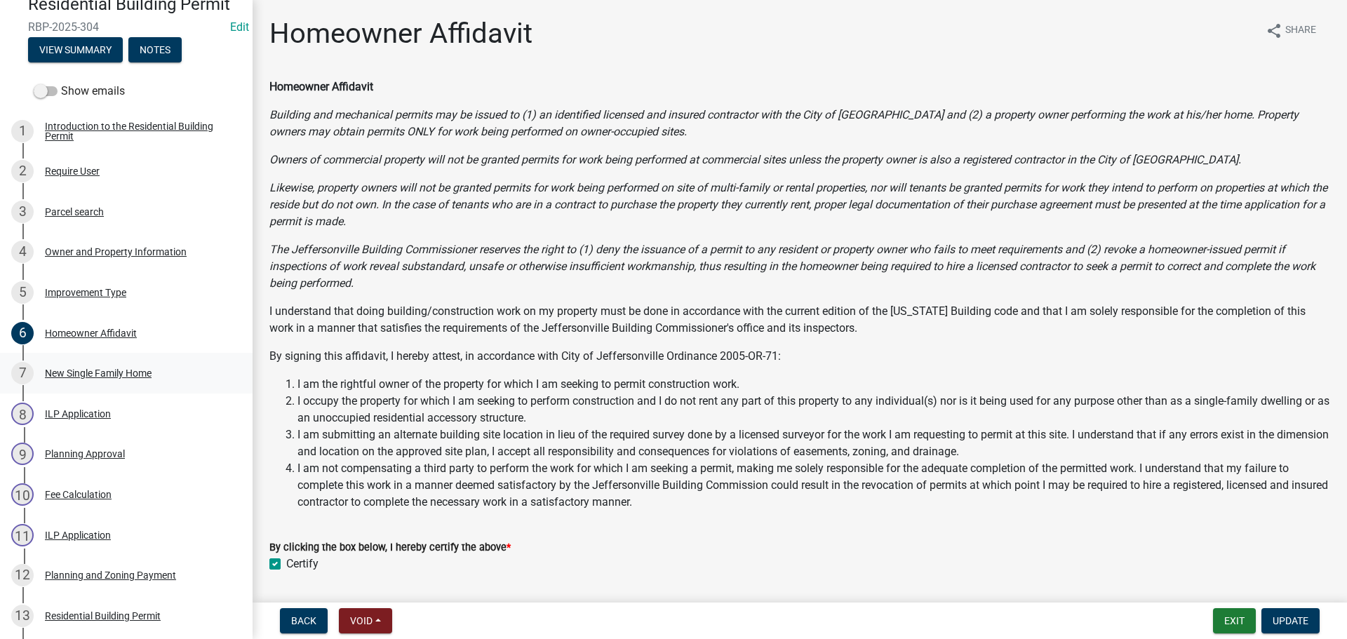
click at [116, 377] on div "New Single Family Home" at bounding box center [98, 373] width 107 height 10
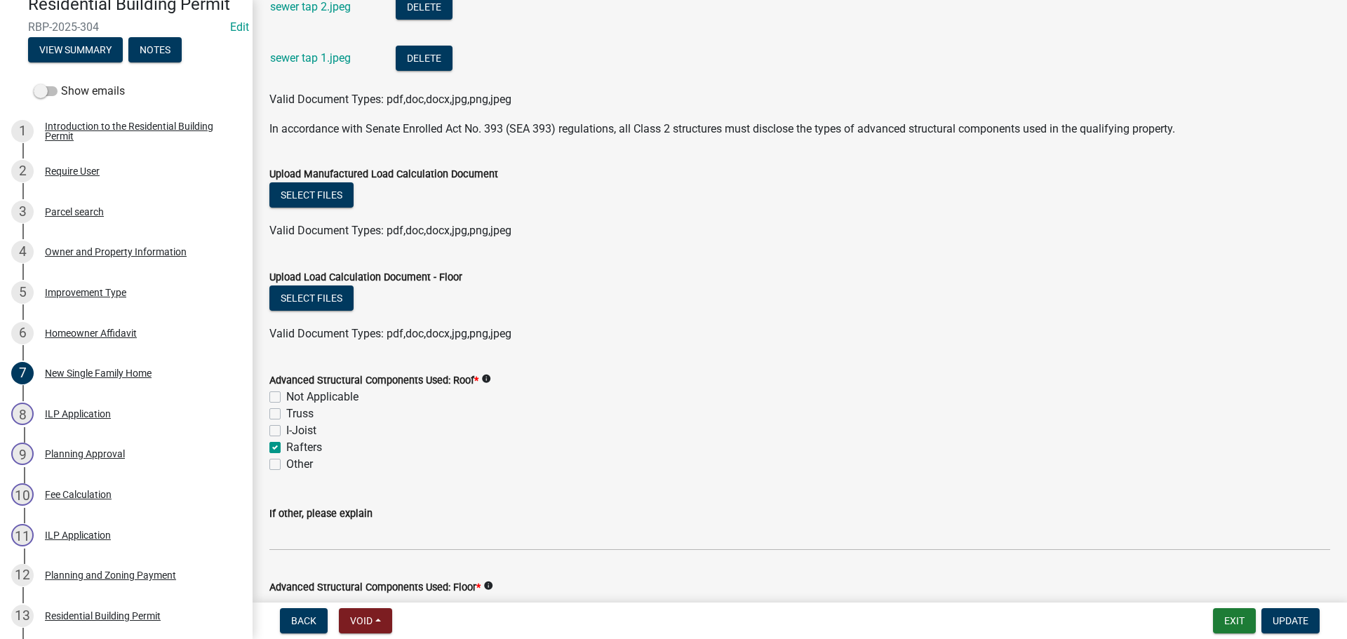
scroll to position [1263, 0]
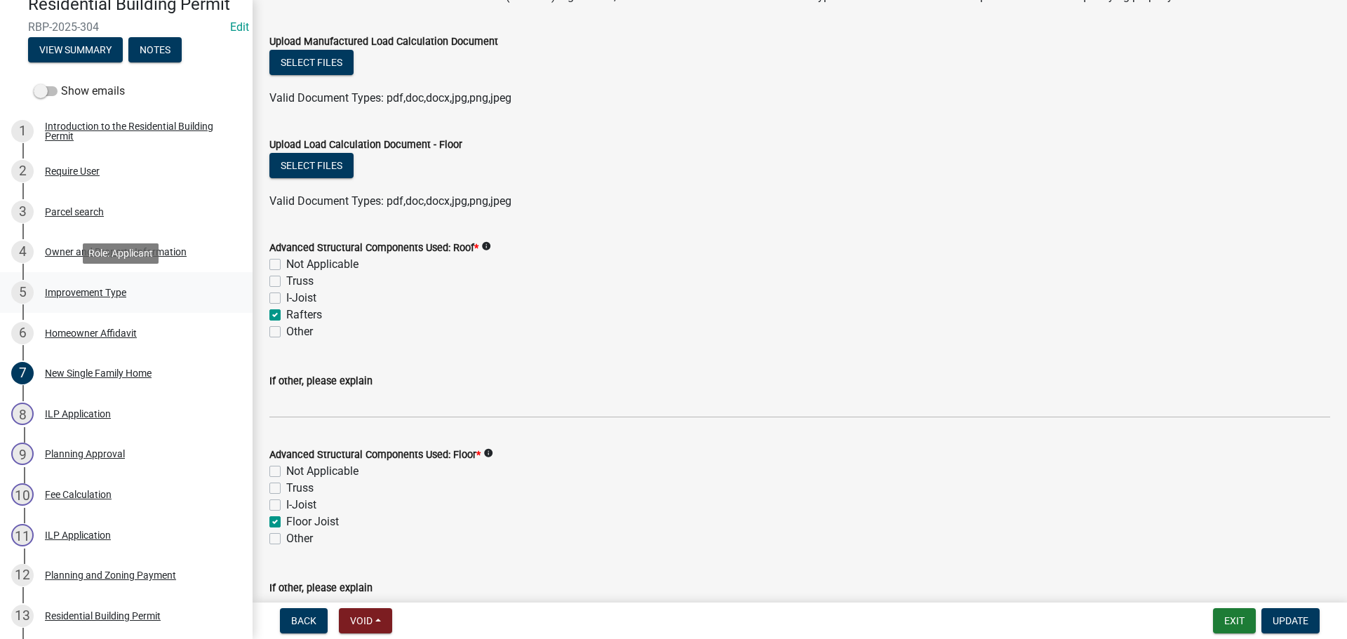
click at [109, 291] on div "Improvement Type" at bounding box center [85, 293] width 81 height 10
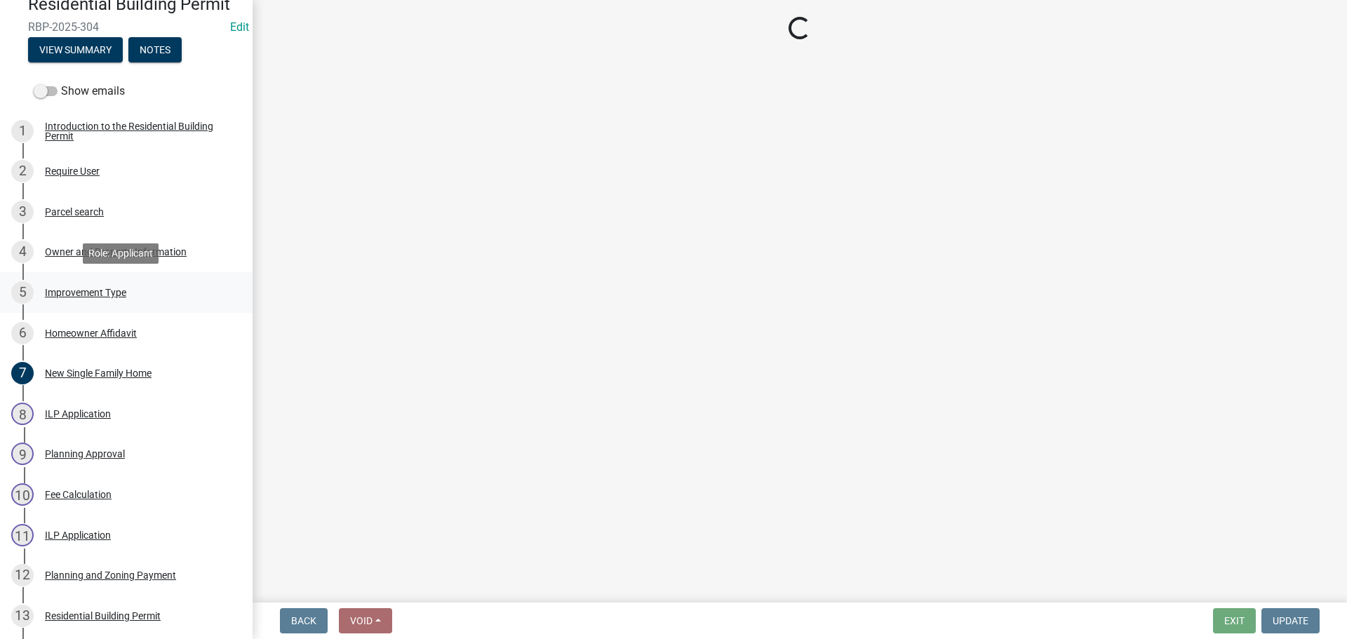
scroll to position [0, 0]
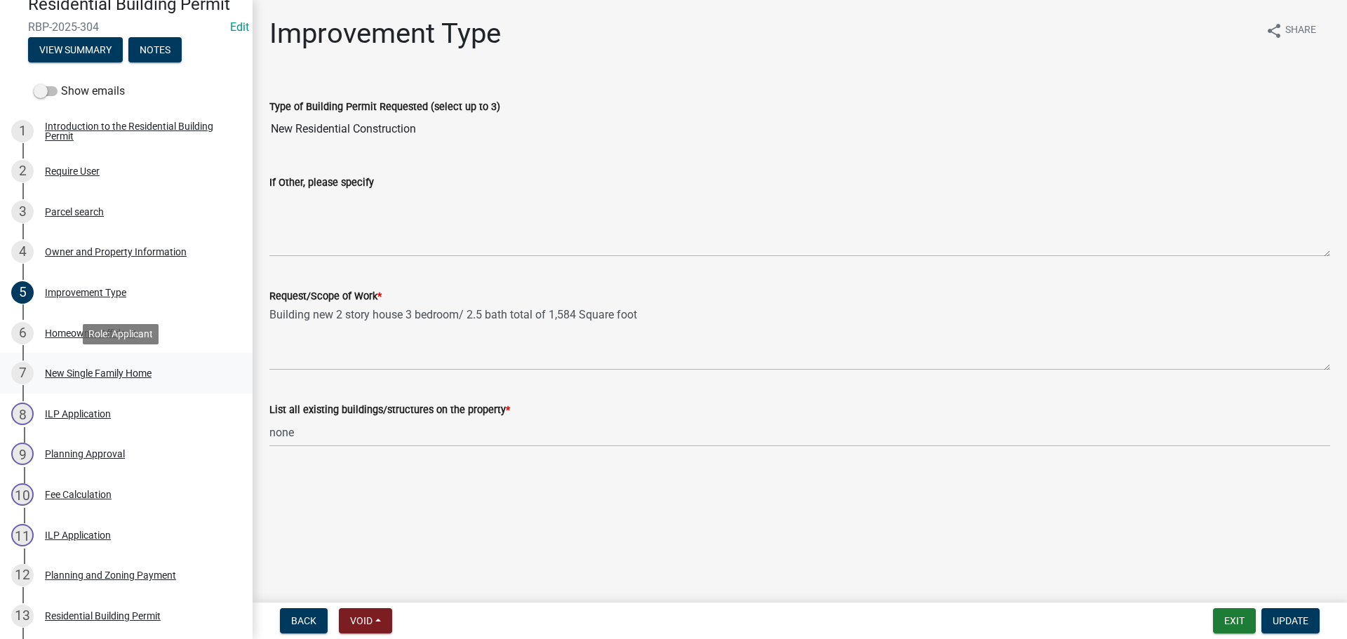
click at [103, 365] on div "7 New Single Family Home" at bounding box center [120, 373] width 219 height 22
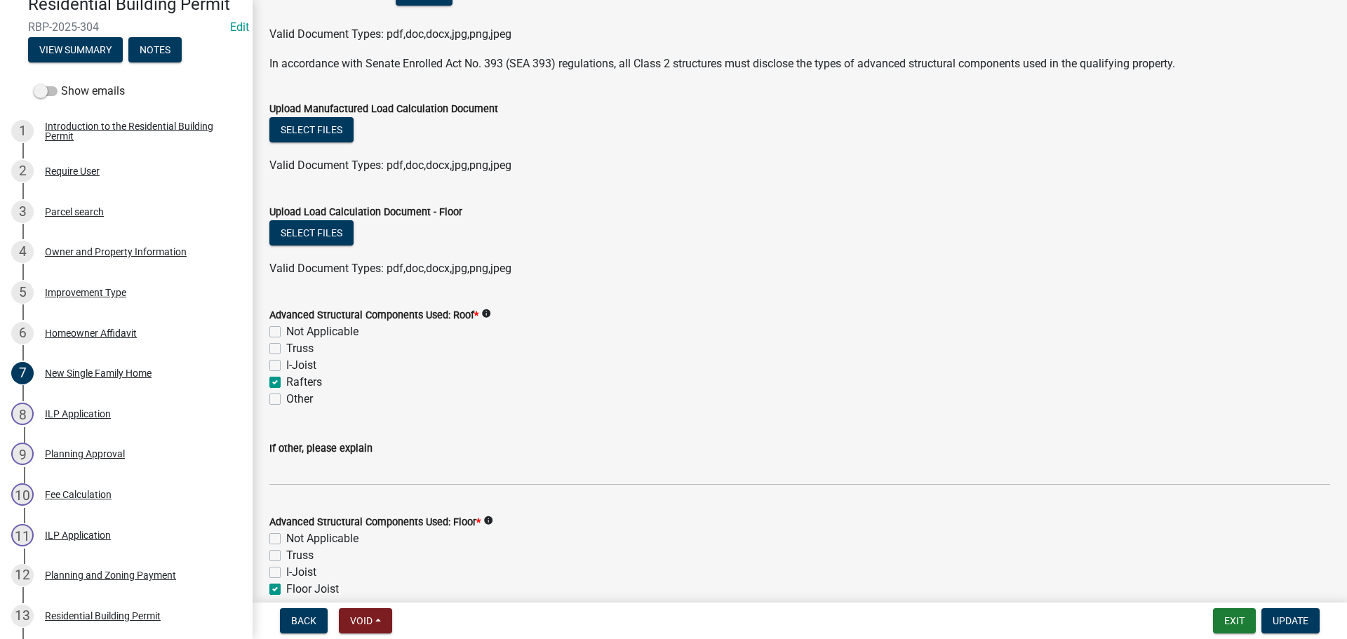
scroll to position [1193, 0]
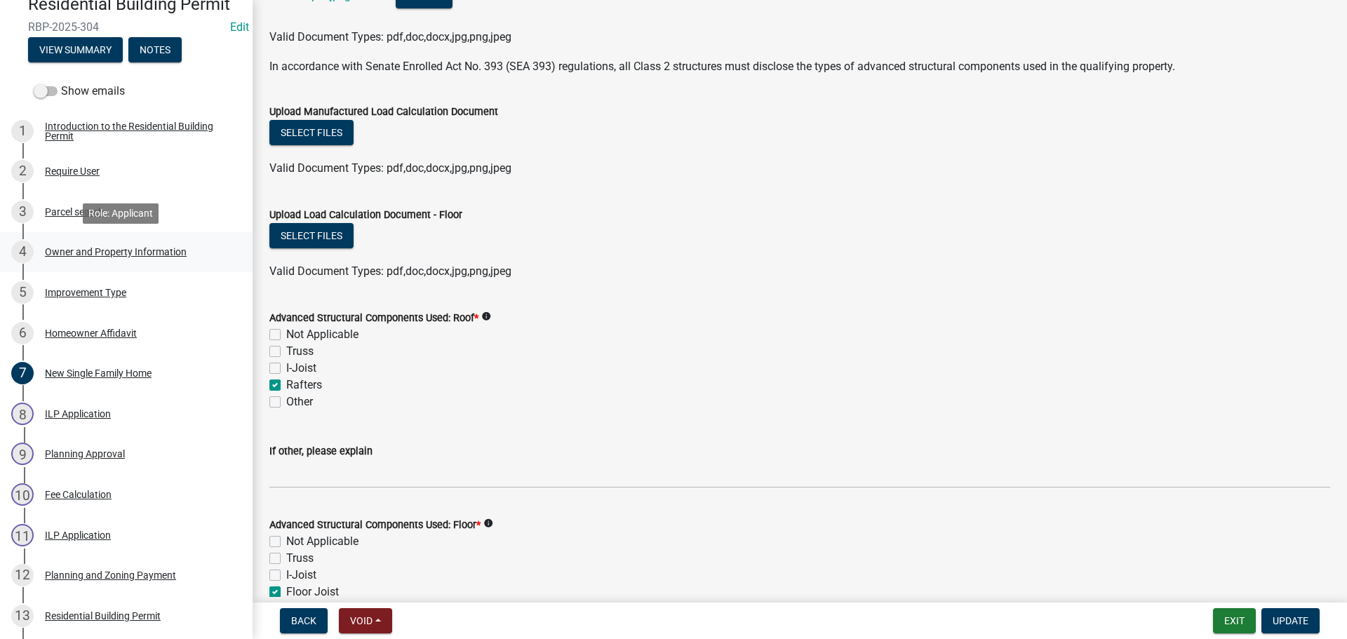
click at [109, 250] on div "Owner and Property Information" at bounding box center [116, 252] width 142 height 10
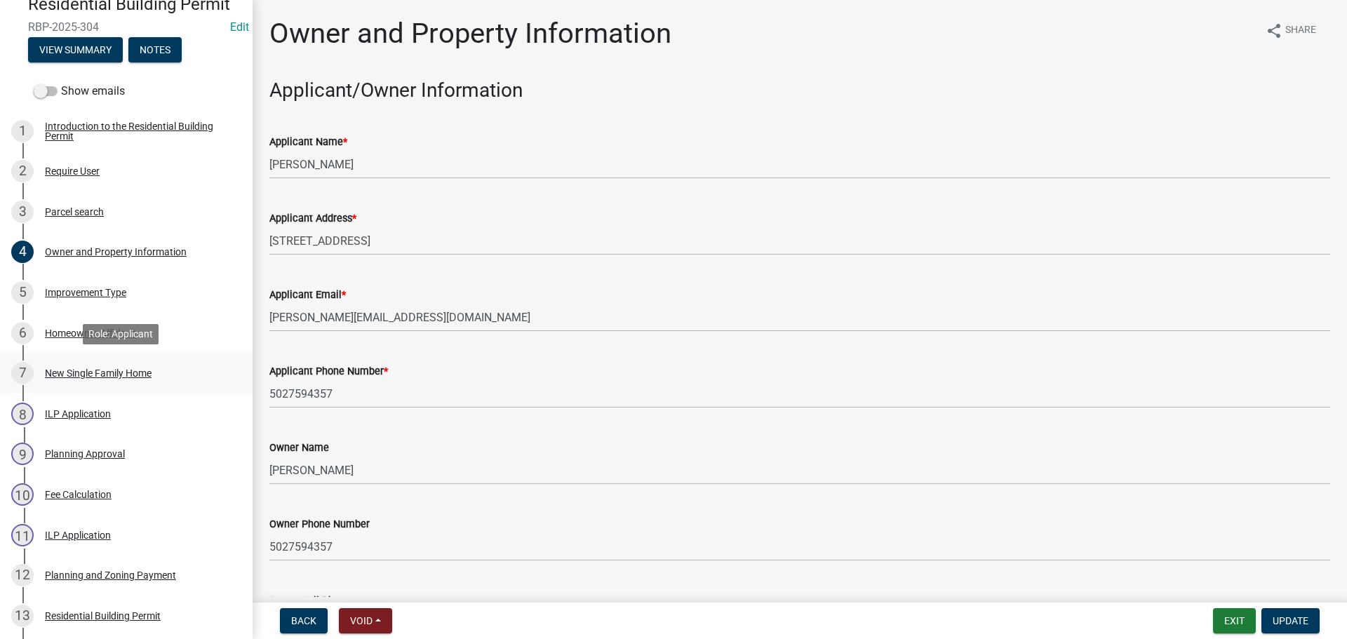
click at [81, 369] on div "New Single Family Home" at bounding box center [98, 373] width 107 height 10
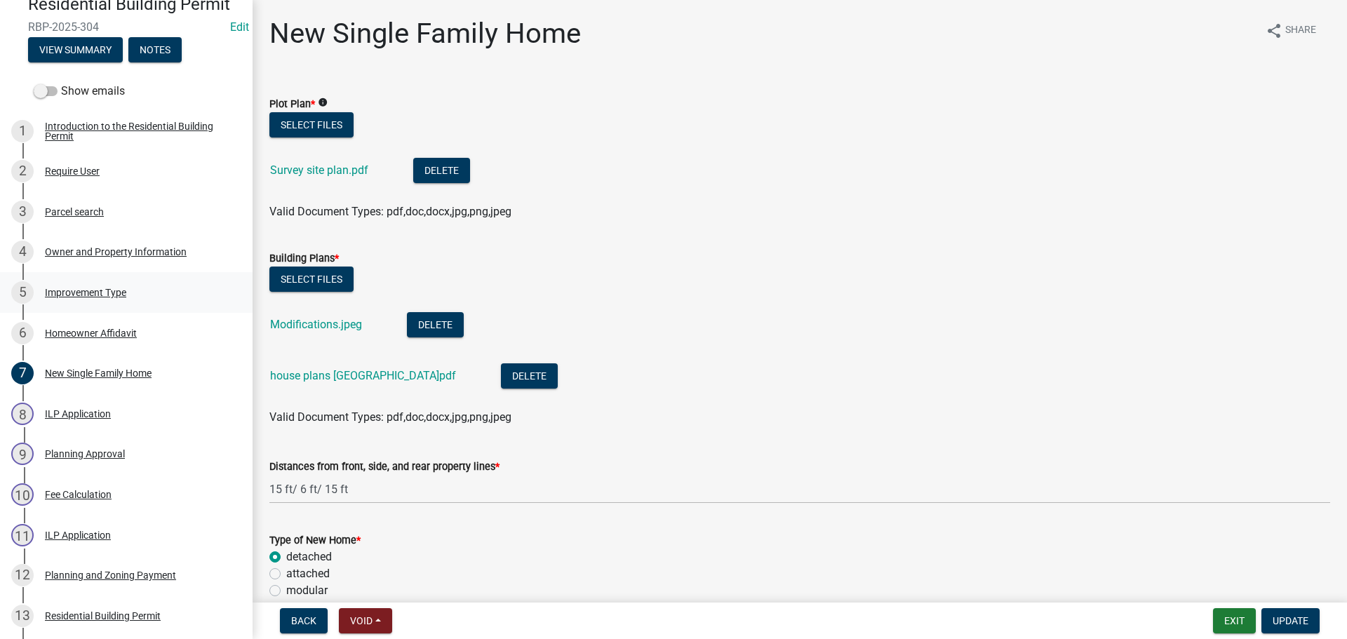
click at [95, 288] on div "Improvement Type" at bounding box center [85, 293] width 81 height 10
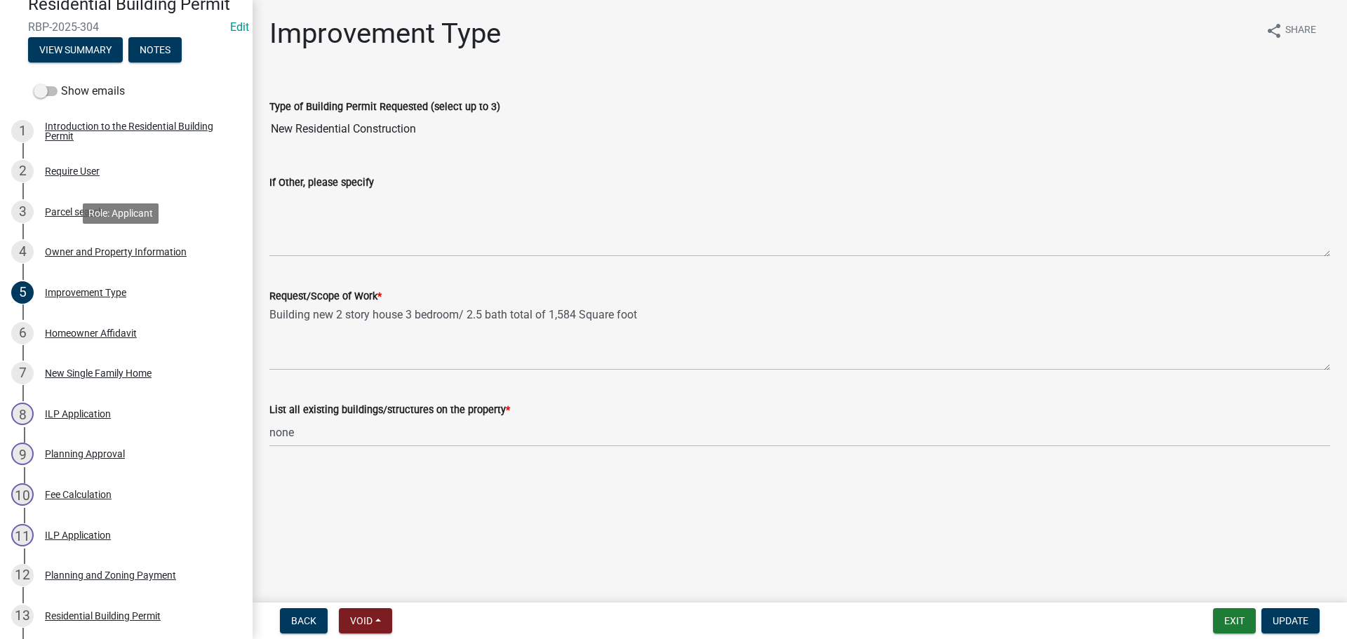
click at [140, 251] on div "Owner and Property Information" at bounding box center [116, 252] width 142 height 10
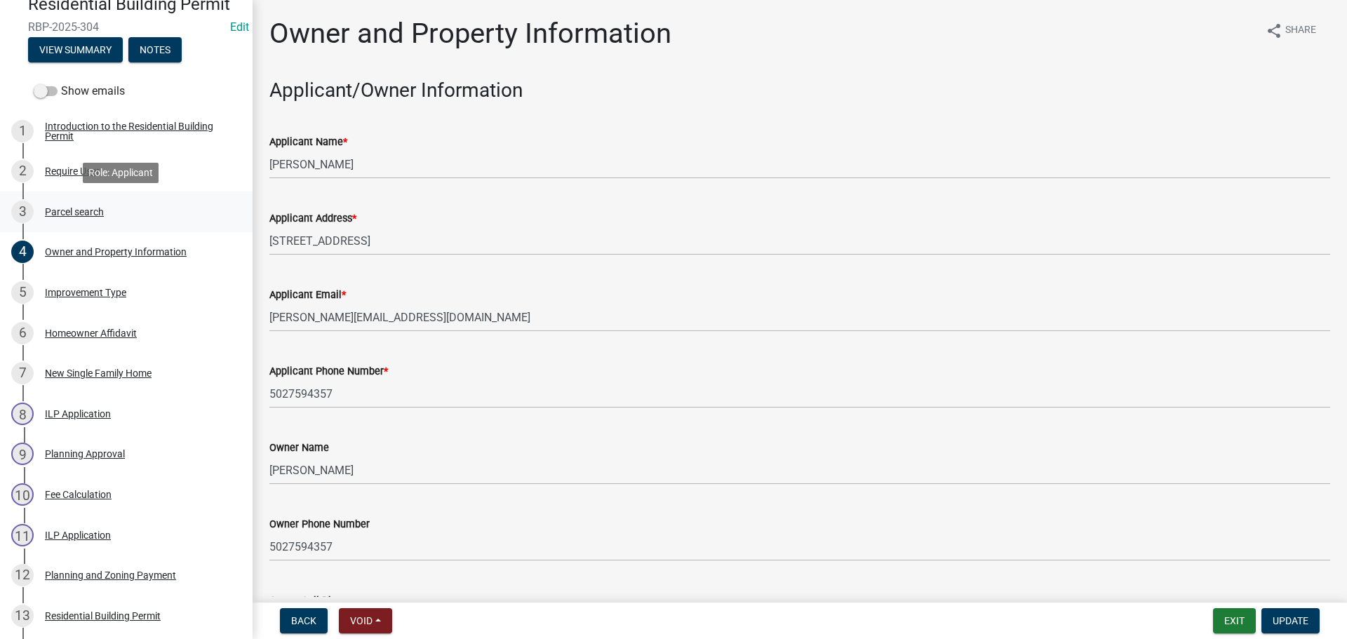
click at [88, 214] on div "Parcel search" at bounding box center [74, 212] width 59 height 10
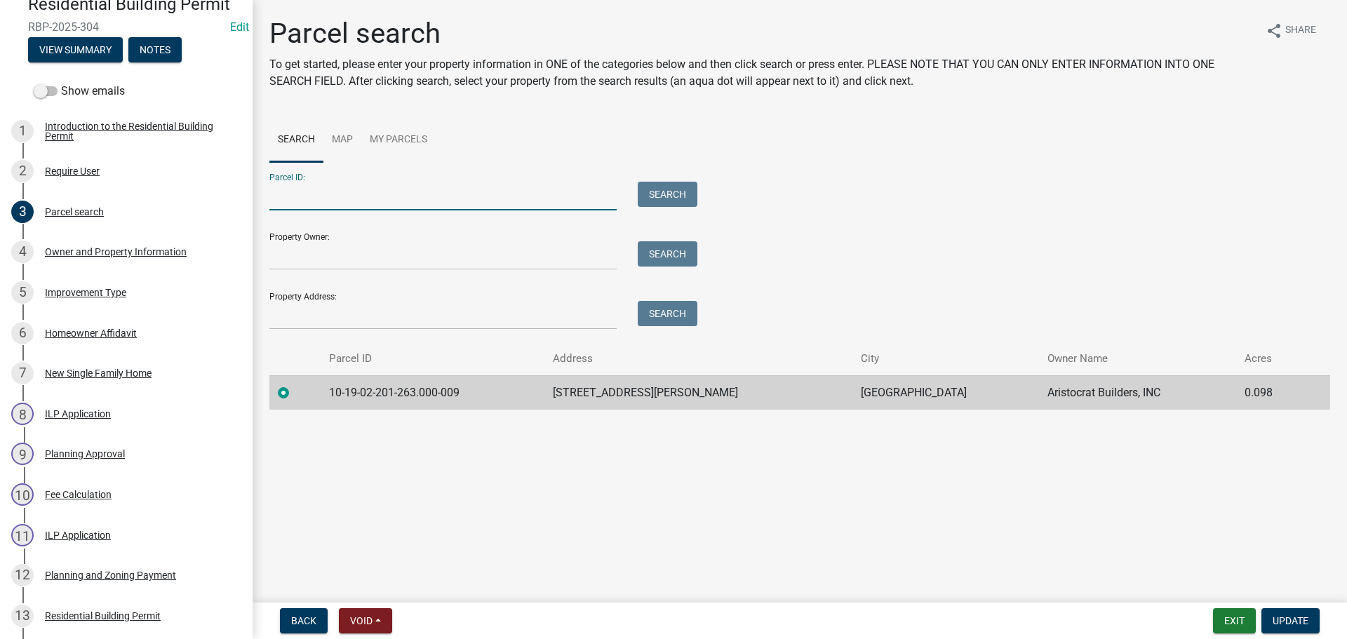
paste input "10-21-02-000-307.000-009"
click at [281, 198] on input "10-21-02-000-307.000-009" at bounding box center [442, 196] width 347 height 29
type input "10-21-02-000-307.000-009"
click at [683, 197] on button "Search" at bounding box center [668, 194] width 60 height 25
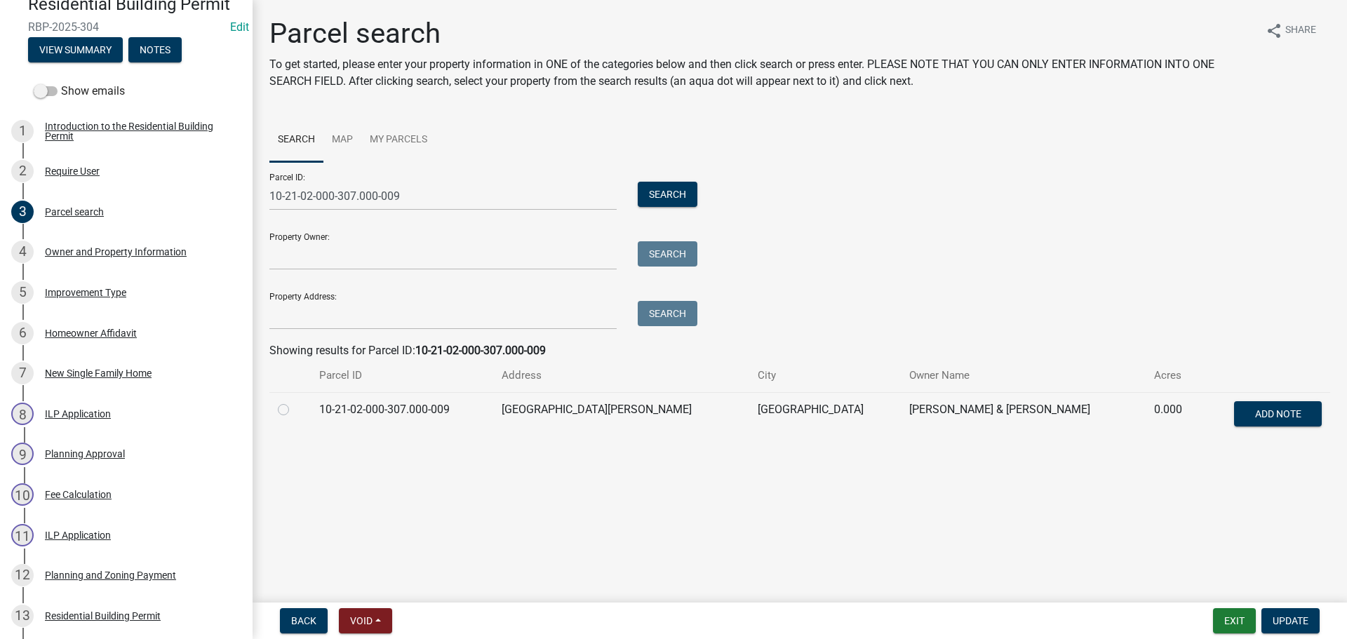
click at [295, 401] on label at bounding box center [295, 401] width 0 height 0
click at [295, 410] on input "radio" at bounding box center [299, 405] width 9 height 9
radio input "true"
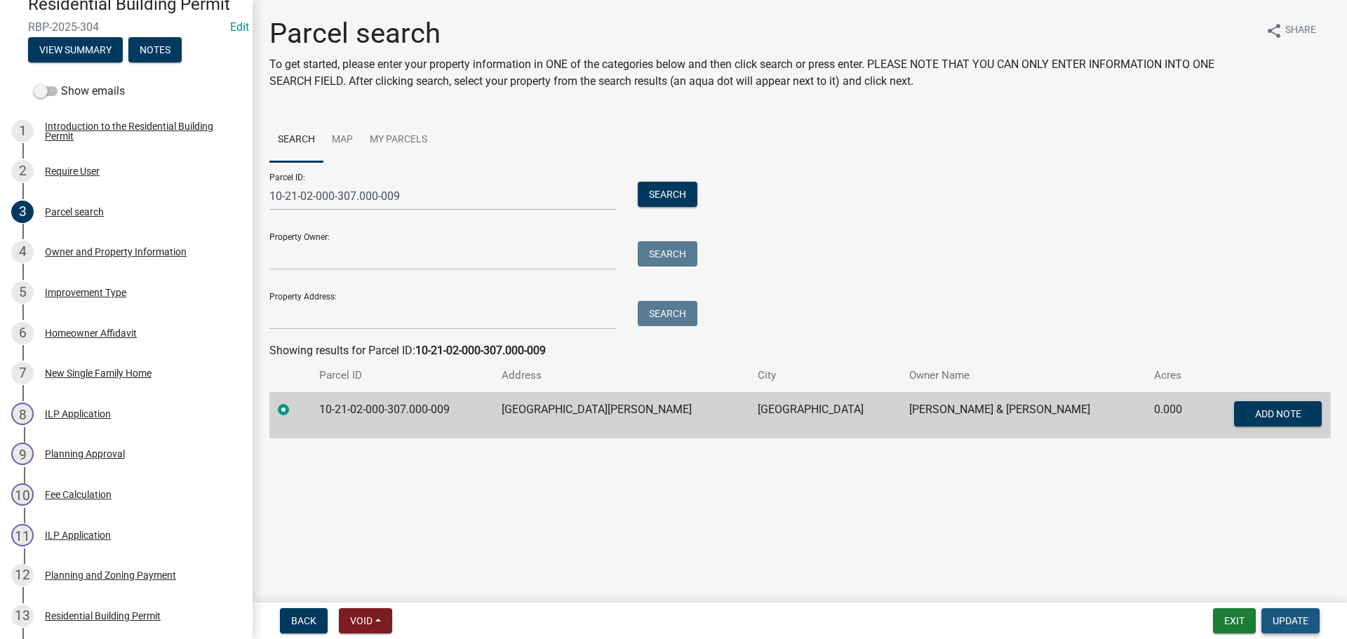
click at [1306, 620] on span "Update" at bounding box center [1291, 620] width 36 height 11
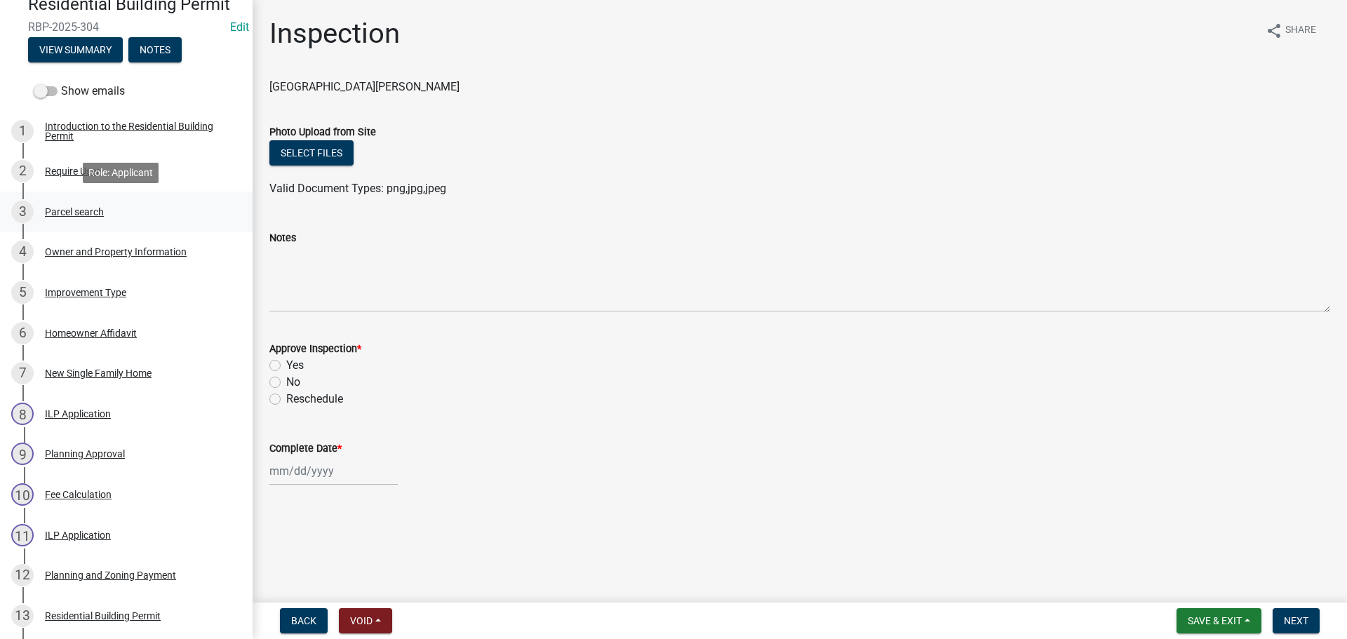
click at [74, 210] on div "Parcel search" at bounding box center [74, 212] width 59 height 10
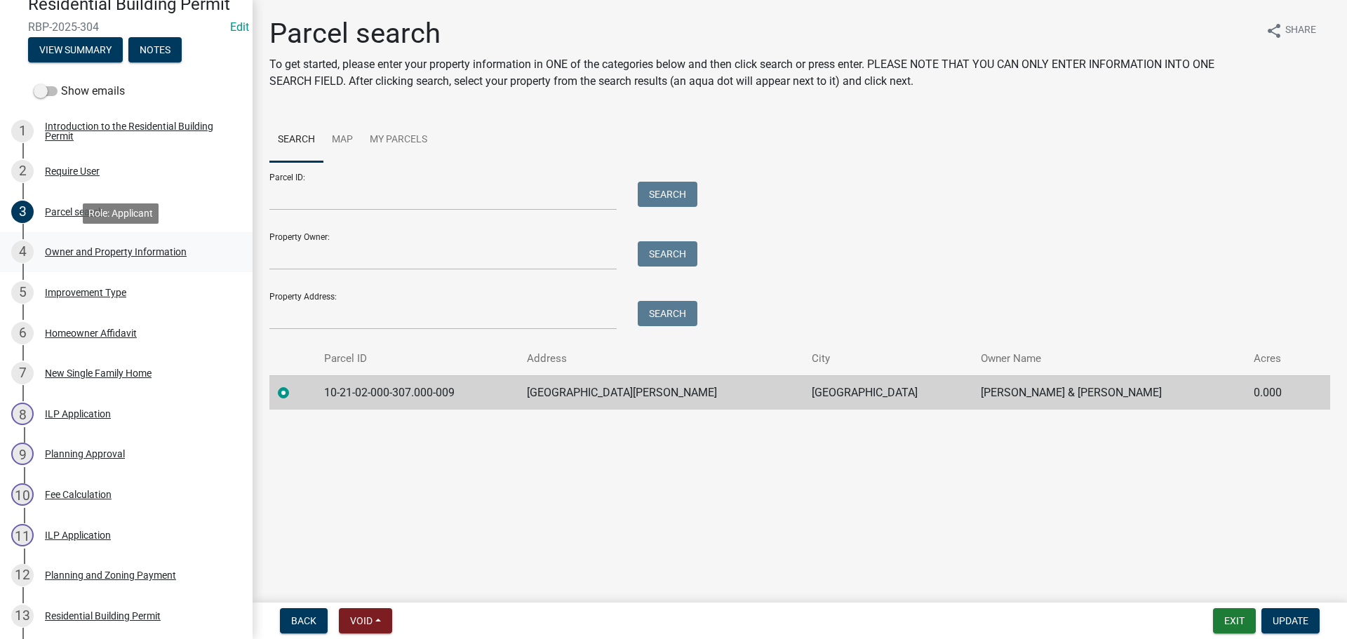
click at [65, 253] on div "Owner and Property Information" at bounding box center [116, 252] width 142 height 10
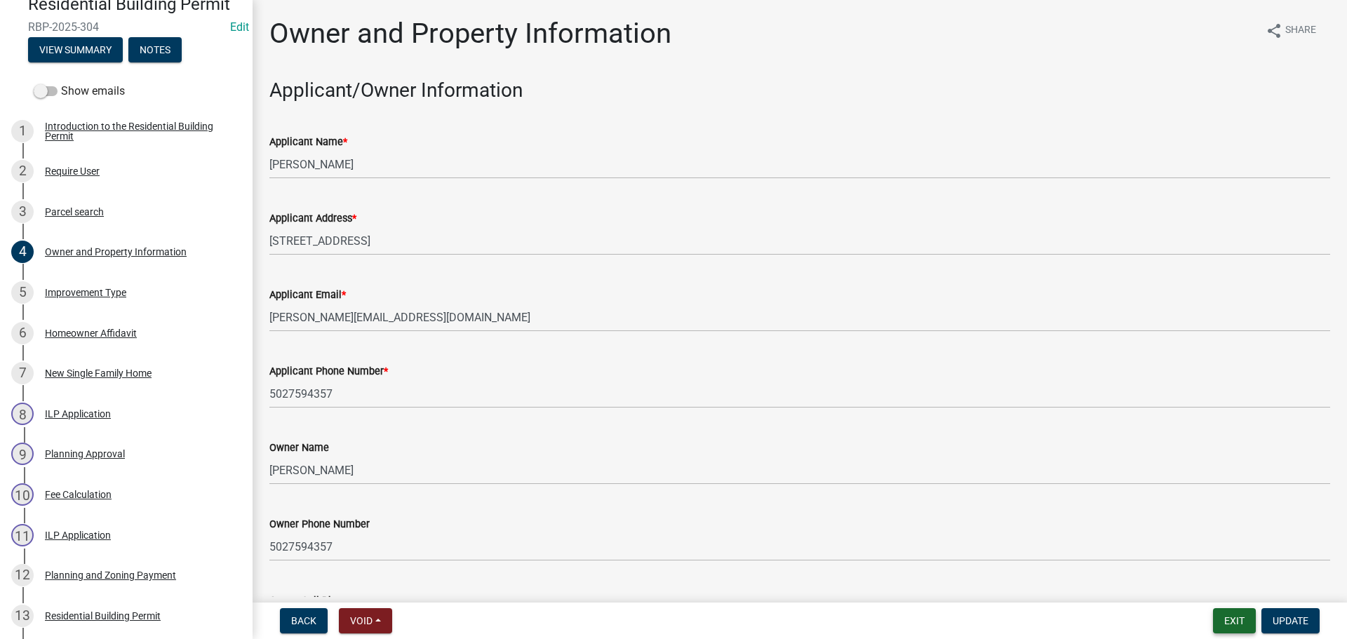
click at [1226, 617] on button "Exit" at bounding box center [1234, 620] width 43 height 25
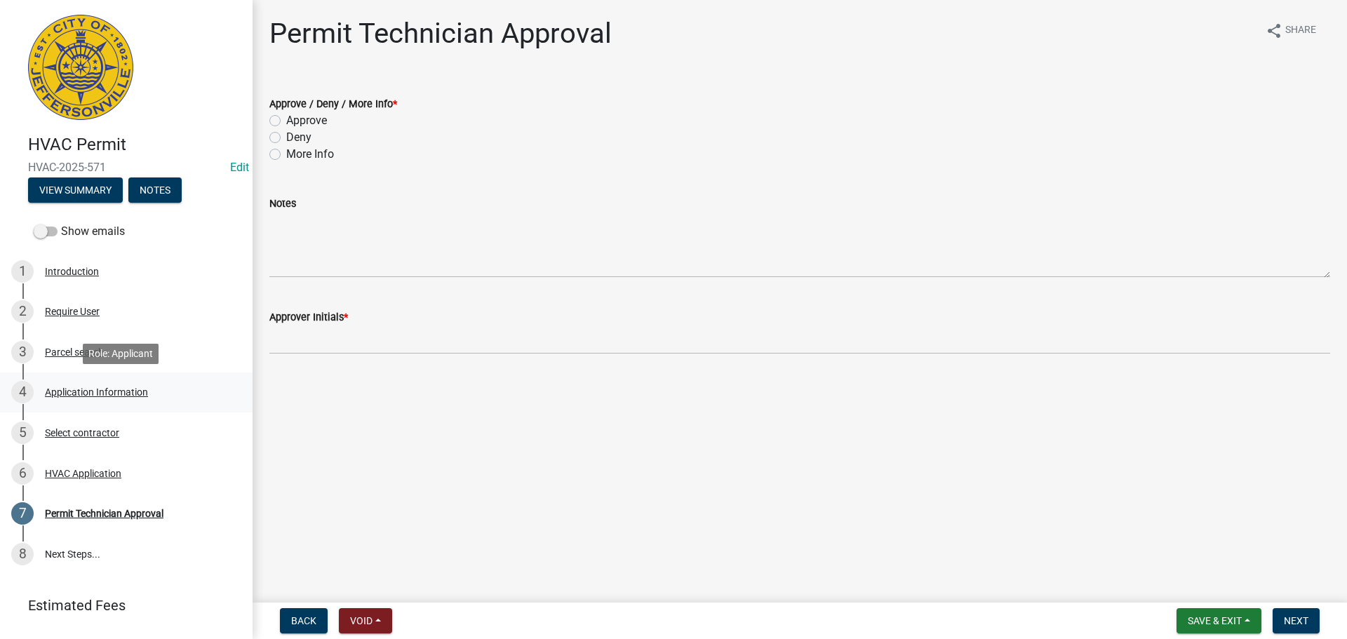
click at [111, 394] on div "Application Information" at bounding box center [96, 392] width 103 height 10
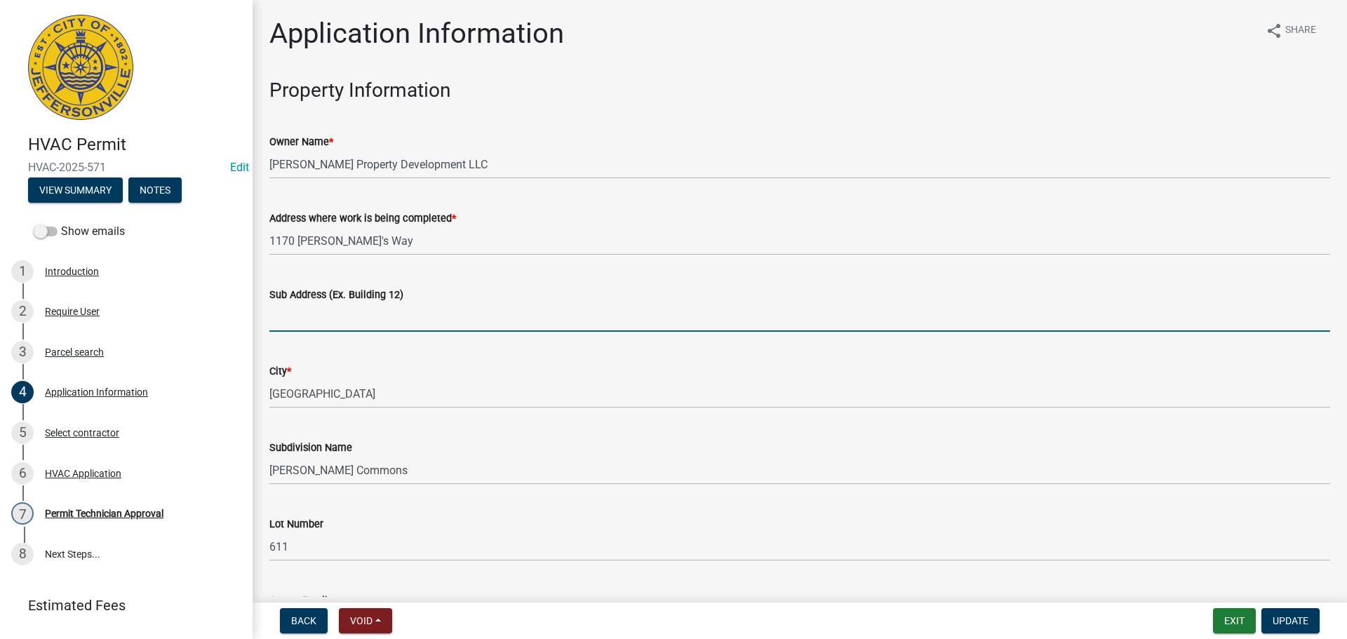
click at [369, 328] on input "Sub Address (Ex. Building 12)" at bounding box center [799, 317] width 1061 height 29
click at [66, 352] on div "Parcel search" at bounding box center [74, 352] width 59 height 10
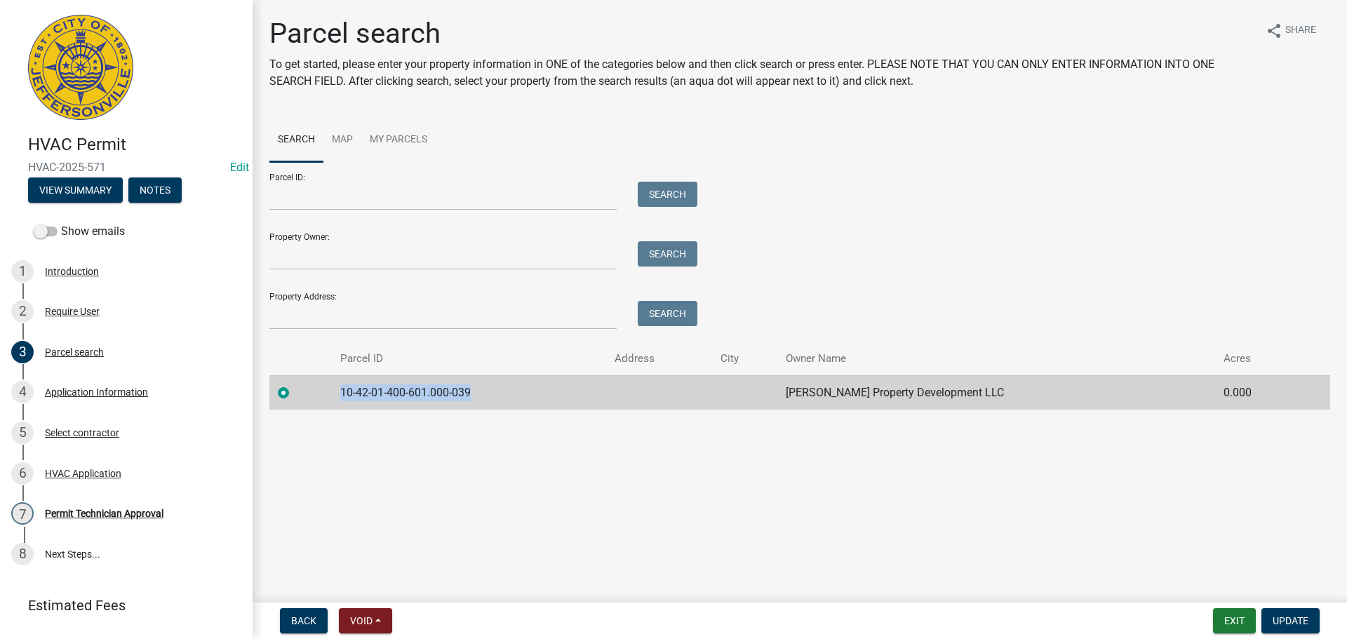
drag, startPoint x: 478, startPoint y: 391, endPoint x: 302, endPoint y: 397, distance: 176.9
click at [302, 397] on tr "10-42-01-400-601.000-039 [PERSON_NAME] Property Development LLC 0.000" at bounding box center [799, 392] width 1061 height 34
copy td "10-42-01-400-601.000-039"
click at [93, 396] on div "Application Information" at bounding box center [96, 392] width 103 height 10
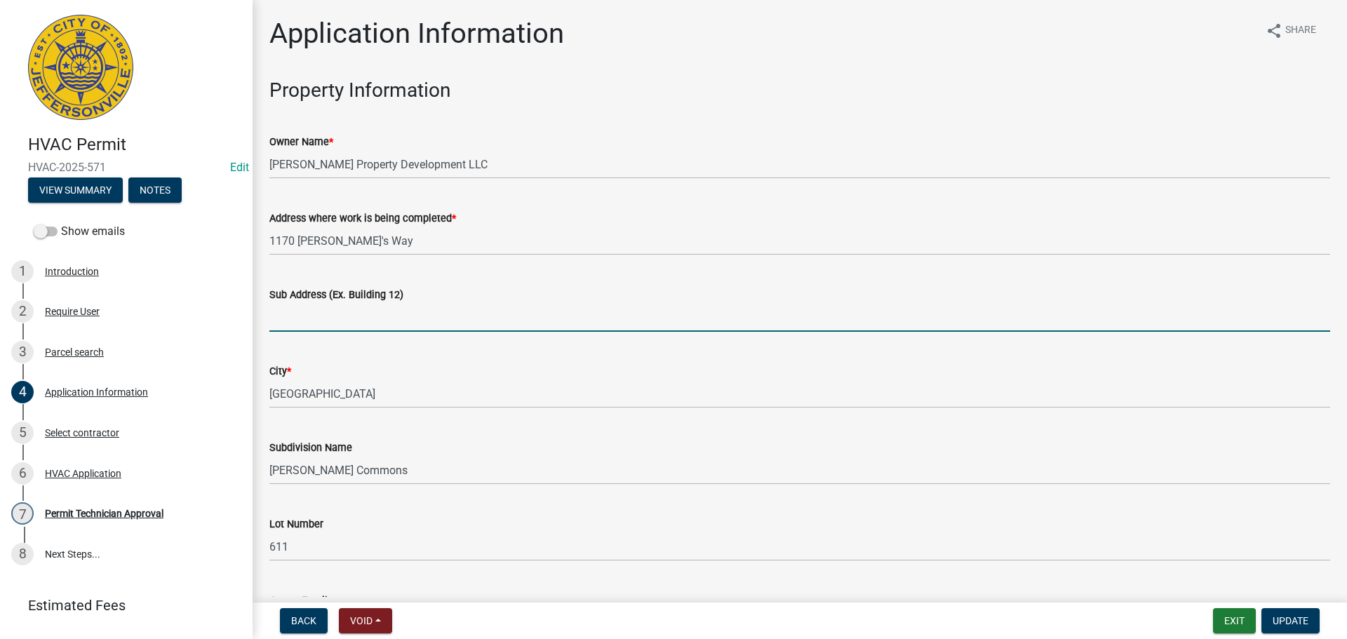
click at [304, 326] on input "Sub Address (Ex. Building 12)" at bounding box center [799, 317] width 1061 height 29
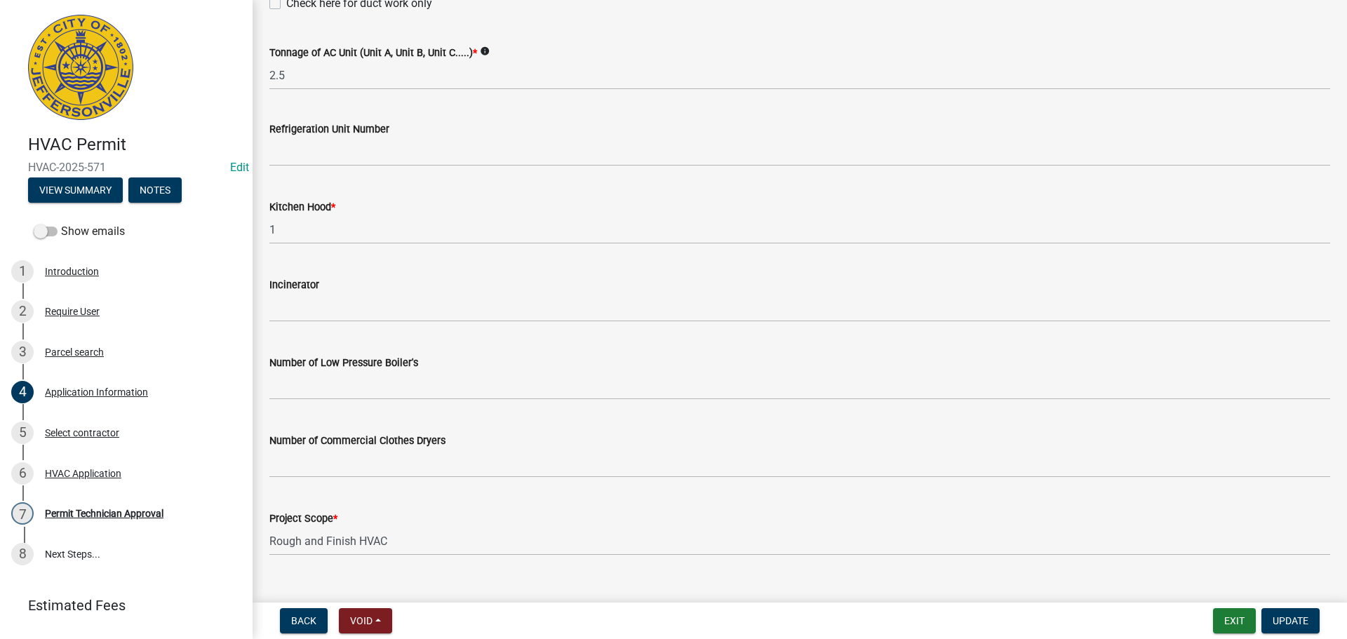
scroll to position [944, 0]
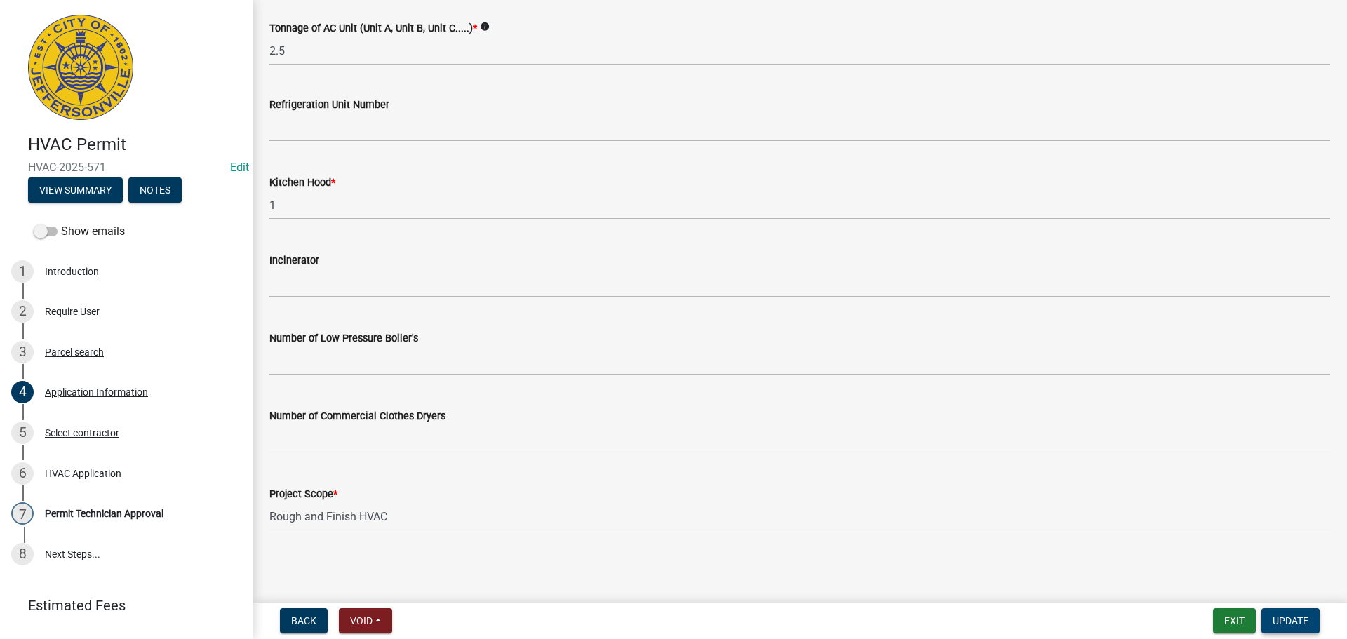
type input "1170 [PERSON_NAME]'s Way"
click at [1300, 619] on span "Update" at bounding box center [1291, 620] width 36 height 11
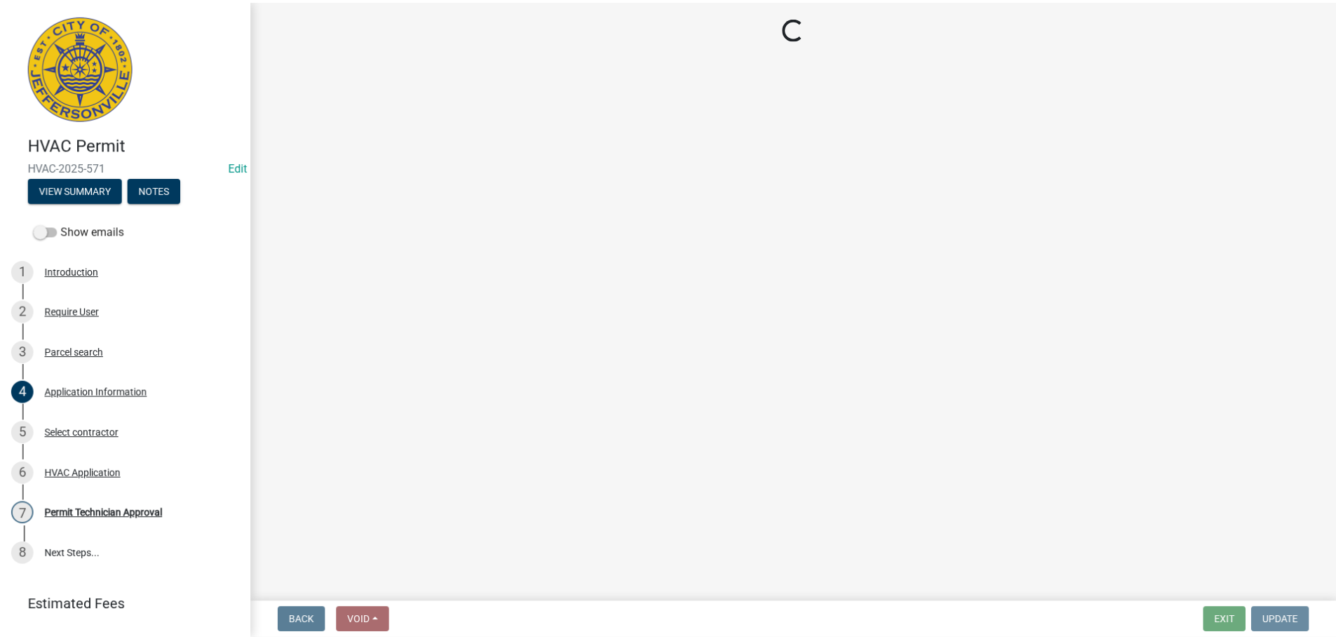
scroll to position [0, 0]
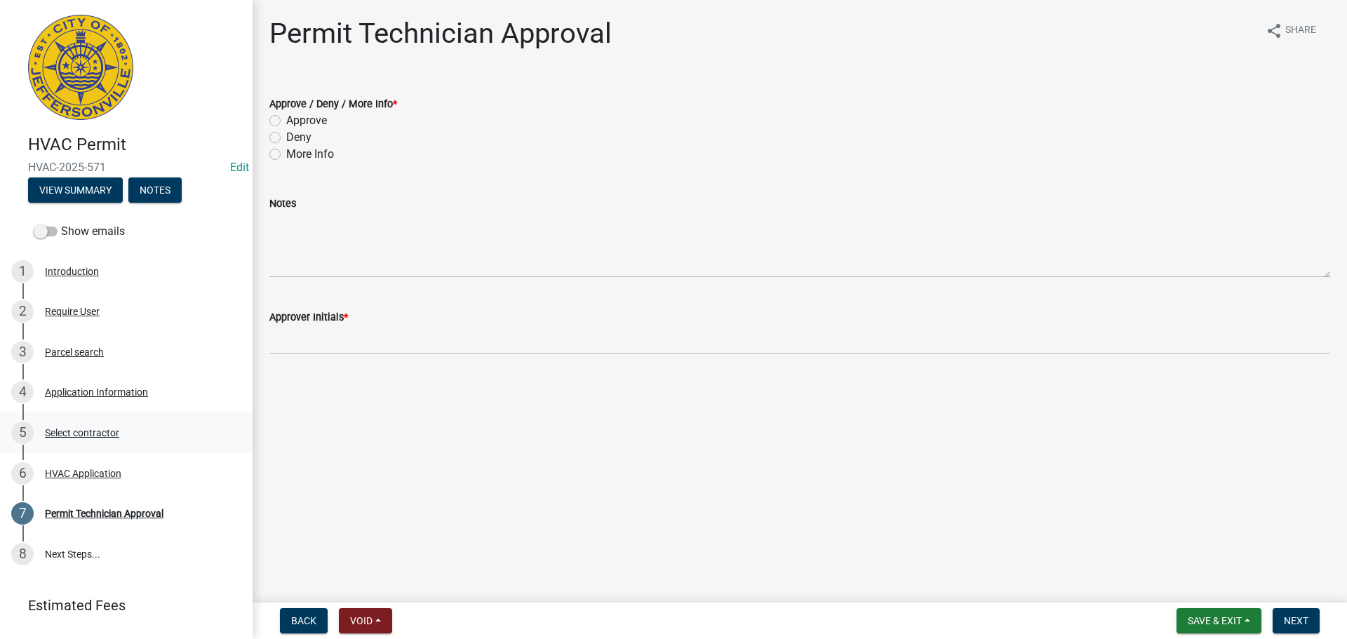
click at [65, 428] on div "Select contractor" at bounding box center [82, 433] width 74 height 10
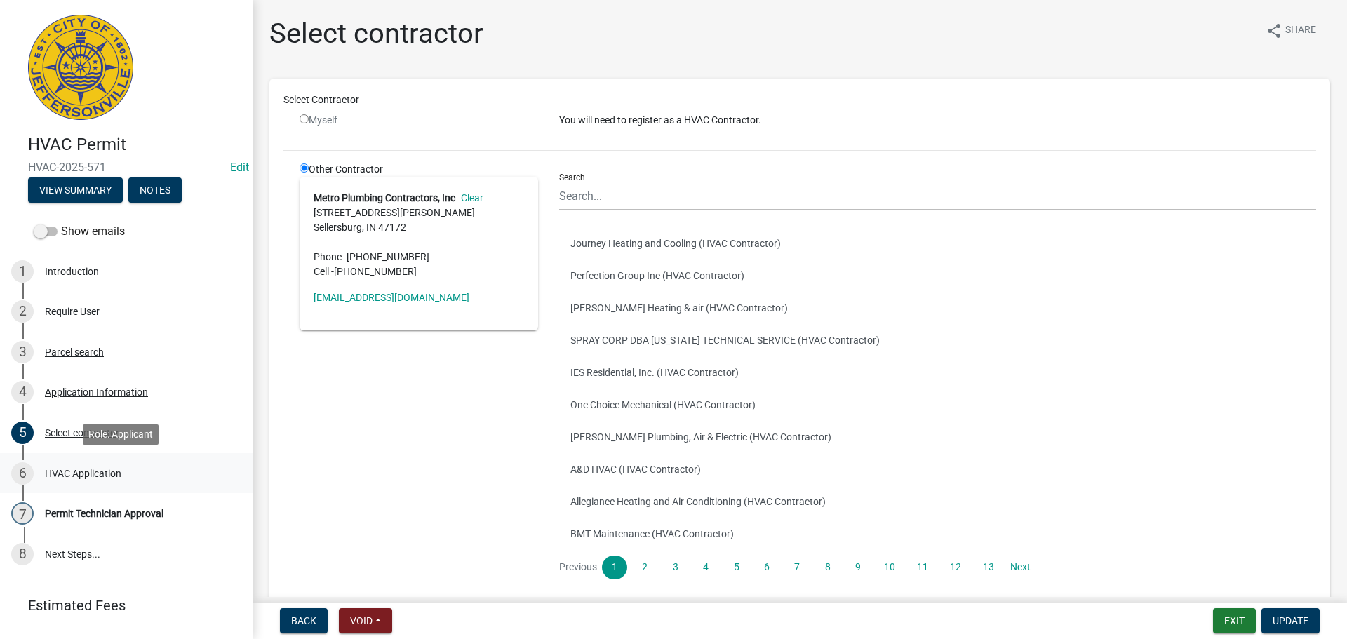
click at [68, 474] on div "HVAC Application" at bounding box center [83, 474] width 76 height 10
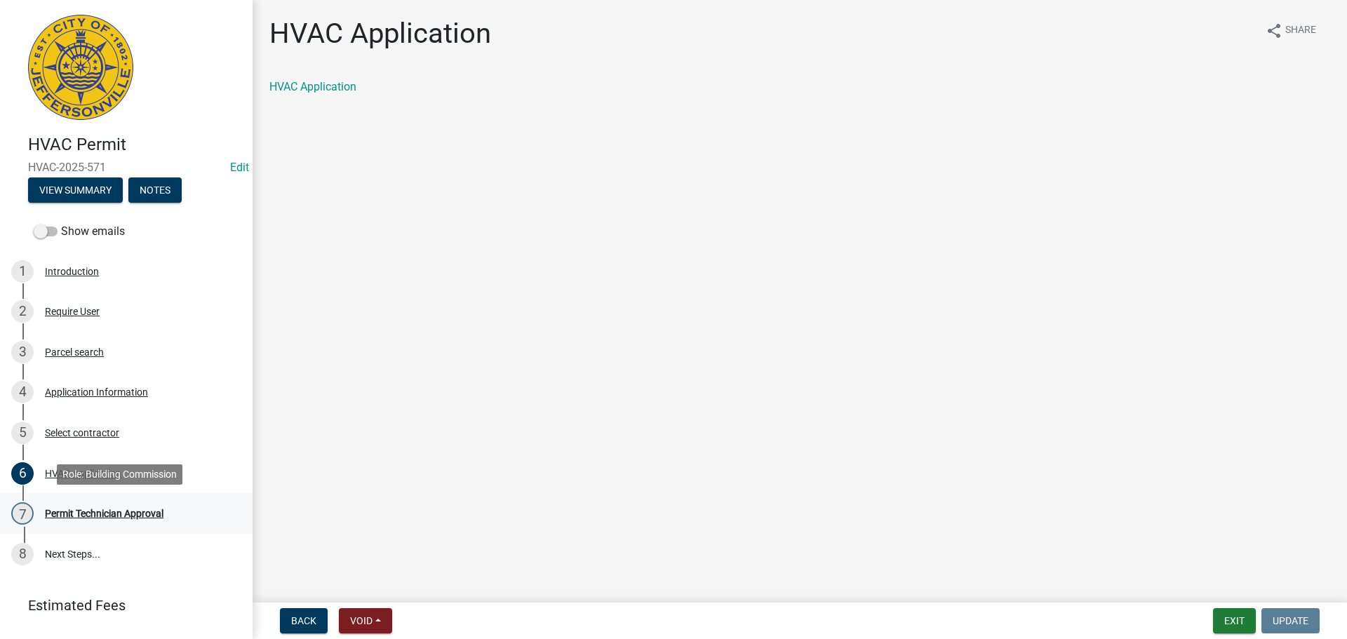
click at [68, 513] on div "Permit Technician Approval" at bounding box center [104, 514] width 119 height 10
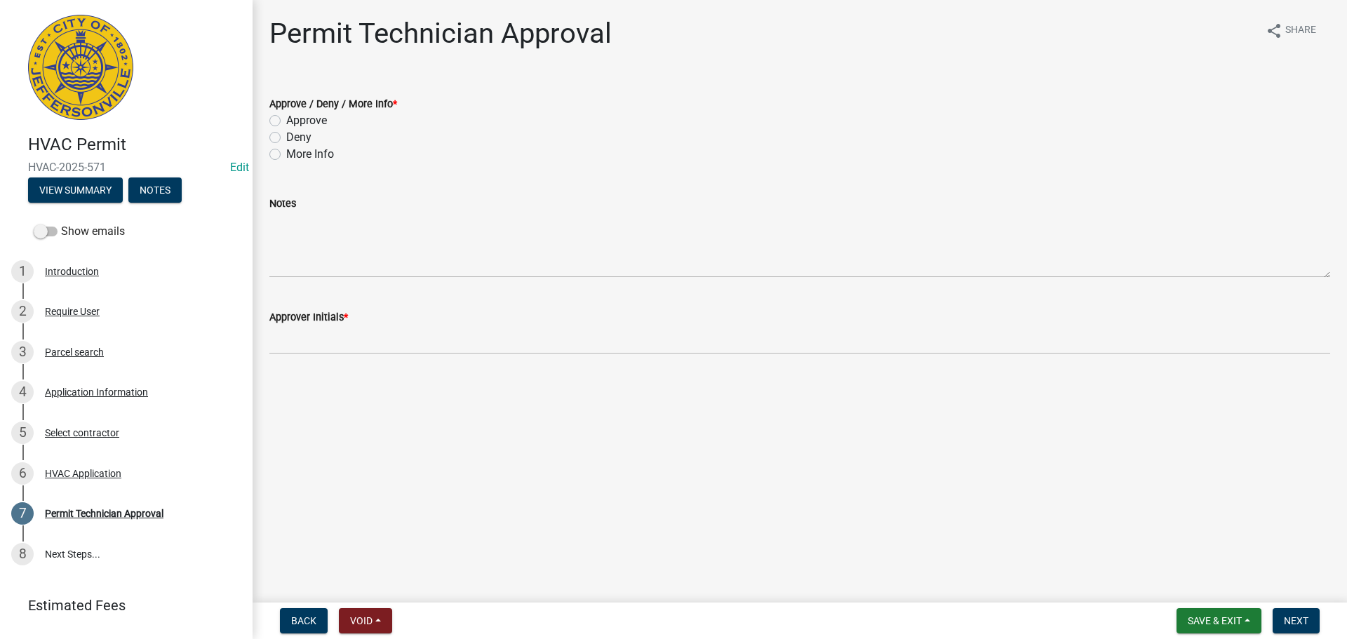
click at [314, 121] on label "Approve" at bounding box center [306, 120] width 41 height 17
click at [295, 121] on input "Approve" at bounding box center [290, 116] width 9 height 9
radio input "true"
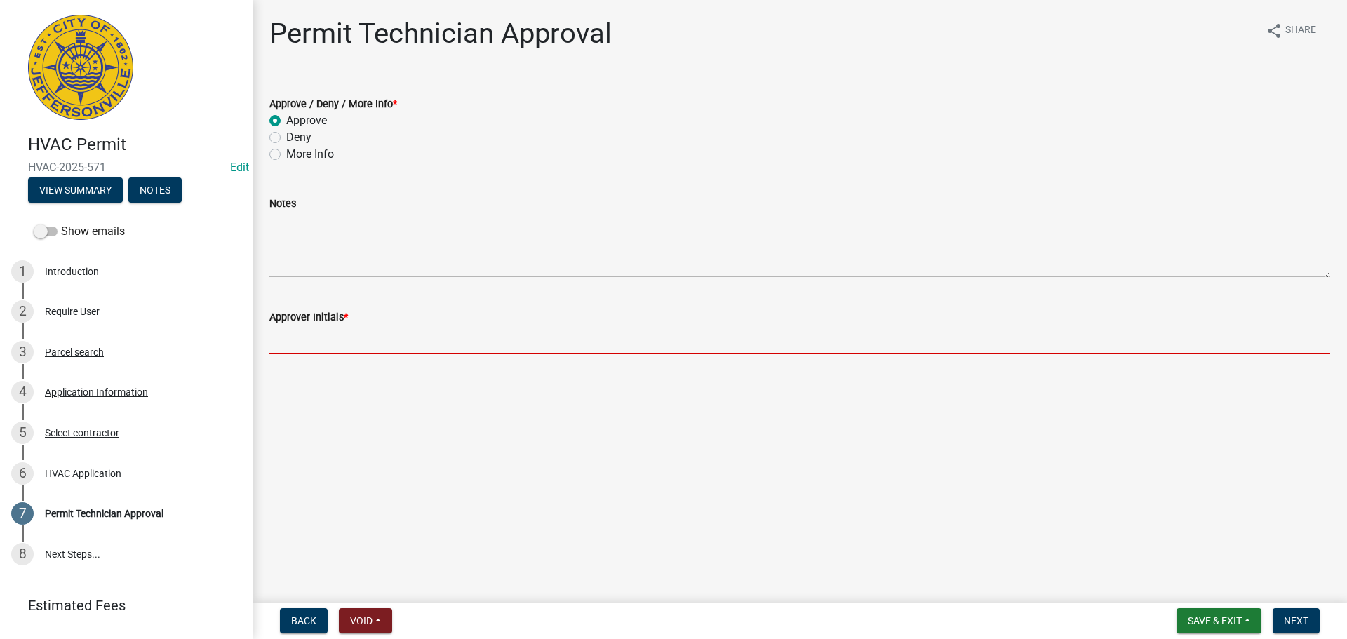
click at [344, 340] on input "Approver Initials *" at bounding box center [799, 340] width 1061 height 29
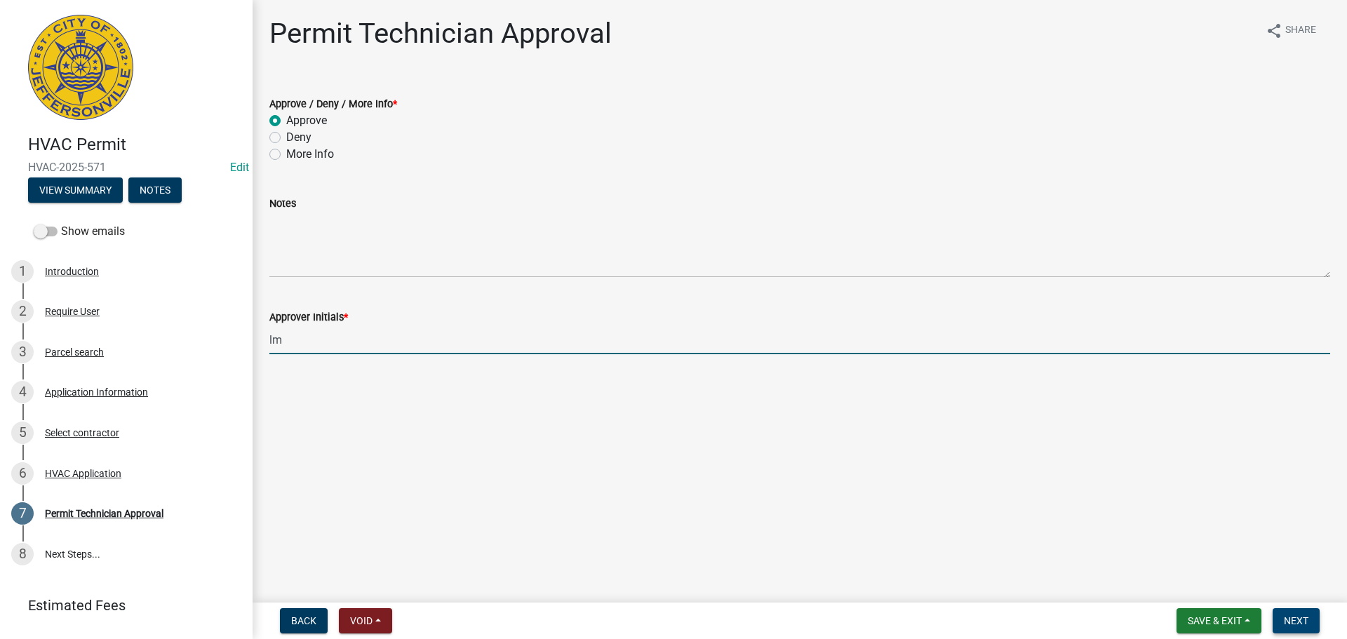
type input "lm"
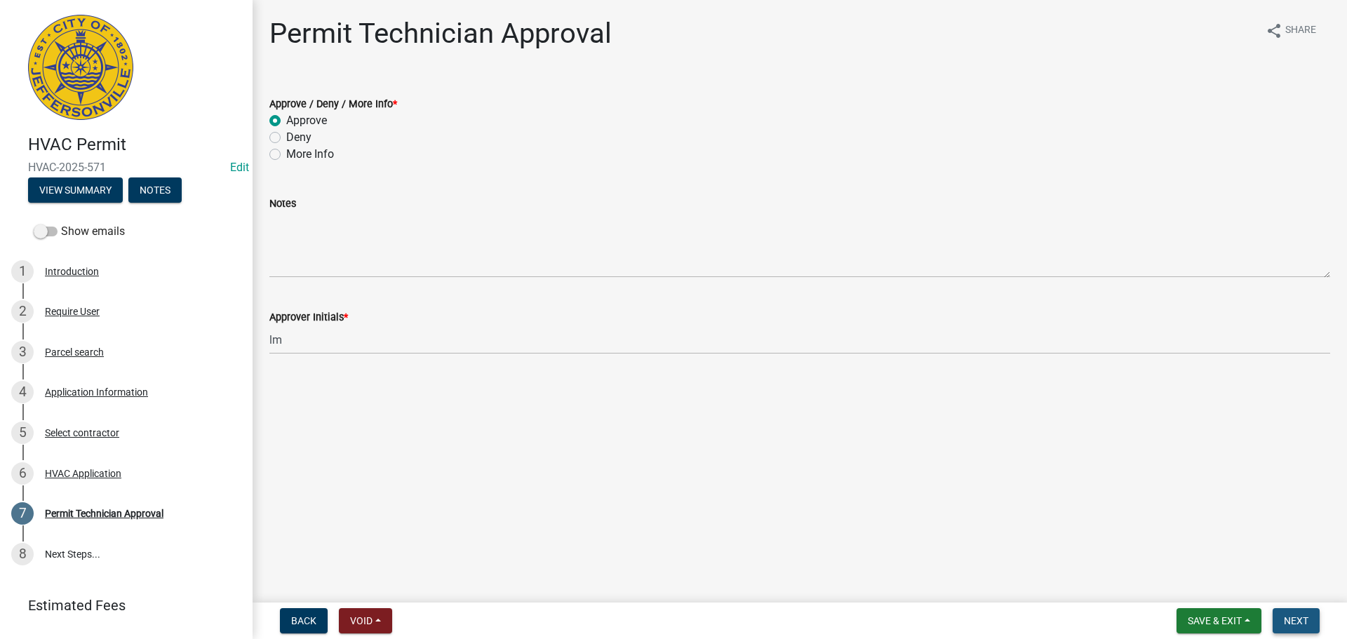
click at [1308, 611] on button "Next" at bounding box center [1296, 620] width 47 height 25
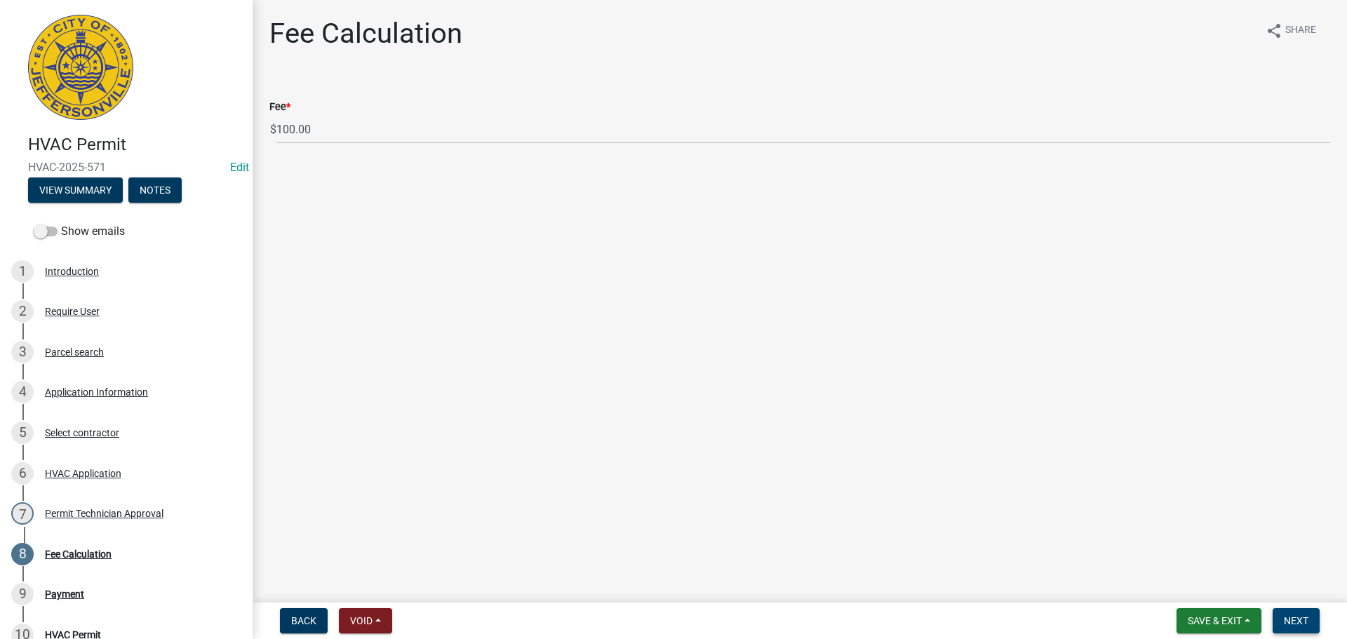
click at [1308, 611] on button "Next" at bounding box center [1296, 620] width 47 height 25
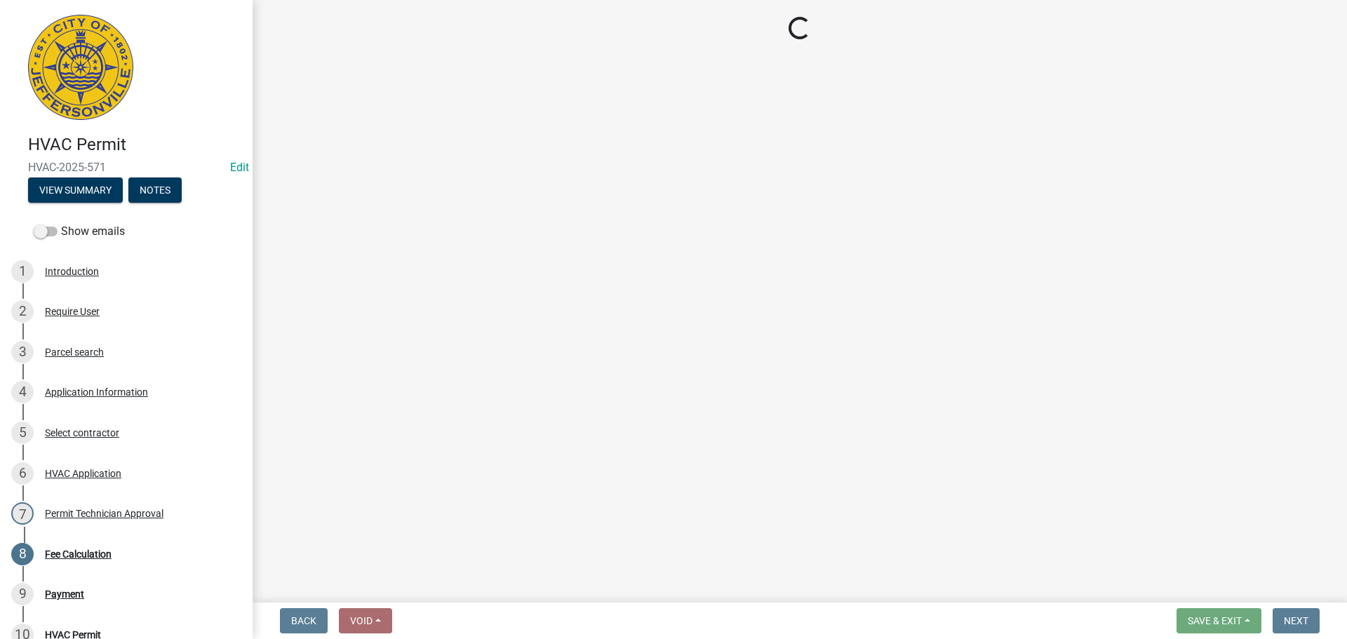
select select "3: 3"
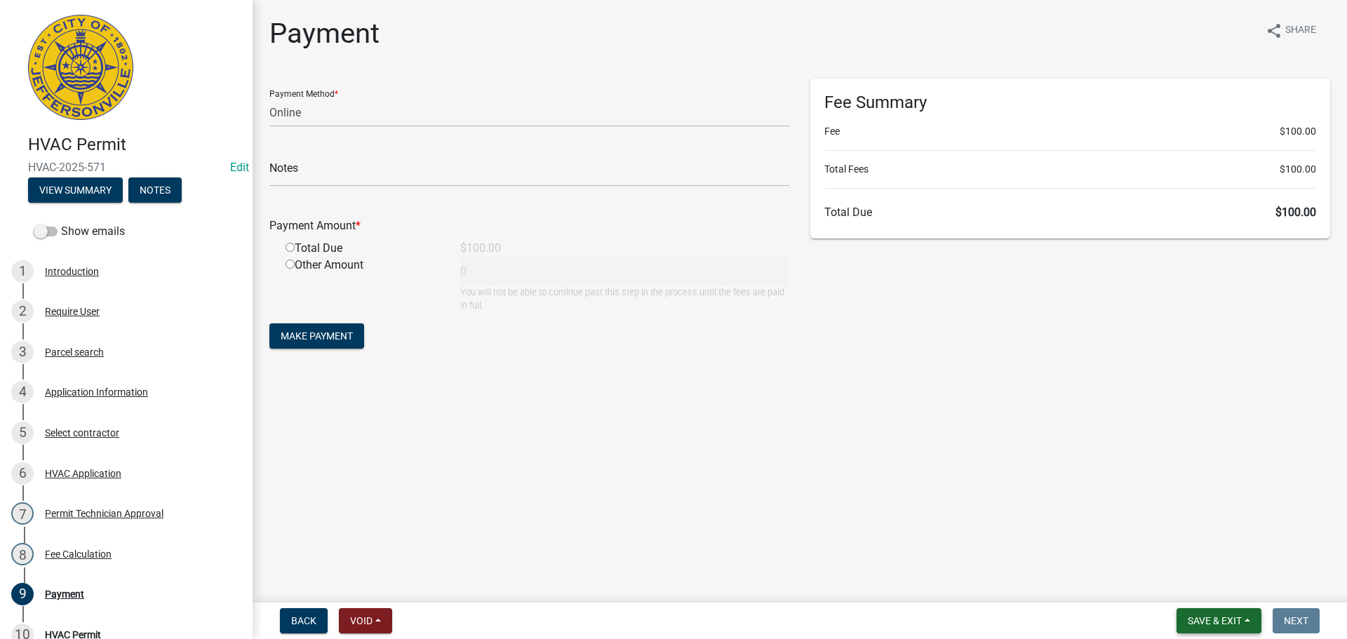
click at [1231, 623] on span "Save & Exit" at bounding box center [1215, 620] width 54 height 11
click at [1233, 589] on button "Save & Exit" at bounding box center [1205, 585] width 112 height 34
